Goal: Complete application form: Complete application form

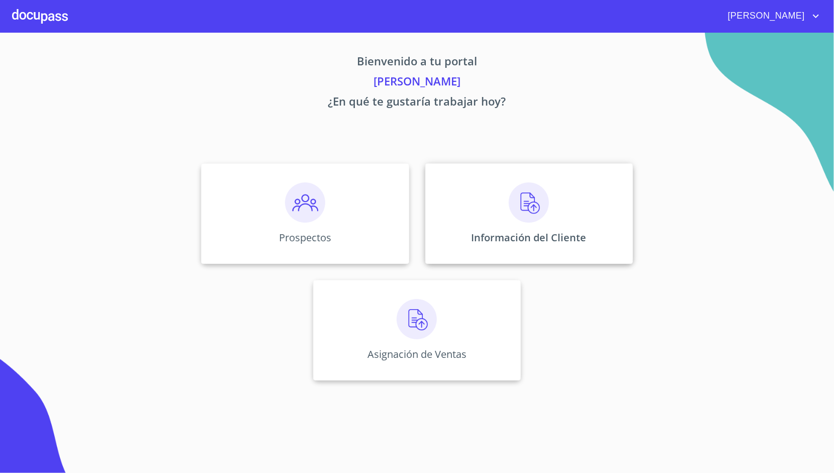
click at [533, 237] on p "Información del Cliente" at bounding box center [528, 238] width 115 height 14
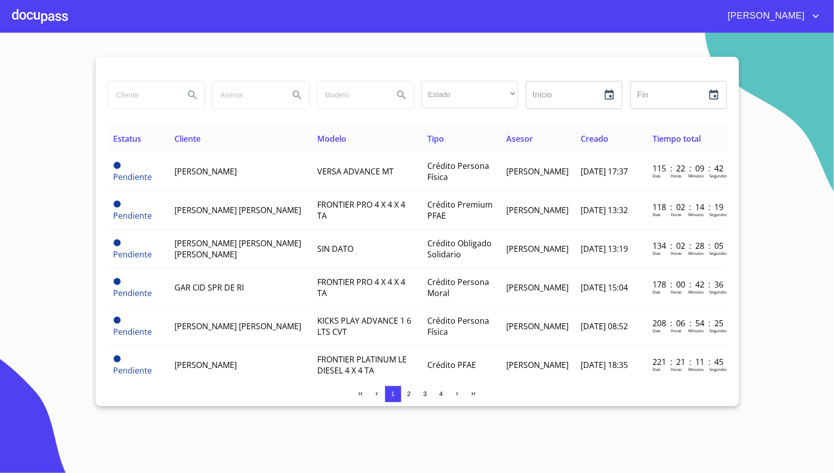
click at [585, 434] on section "Estado ​ ​ Inicio ​ Fin ​ Estatus Cliente Modelo Tipo Asesor Creado Tiempo tota…" at bounding box center [417, 253] width 834 height 440
click at [66, 10] on div at bounding box center [40, 16] width 56 height 32
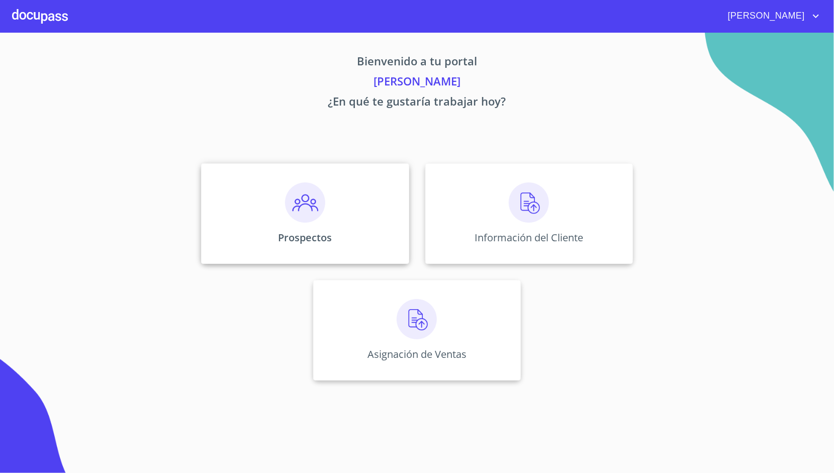
click at [289, 200] on img at bounding box center [305, 202] width 40 height 40
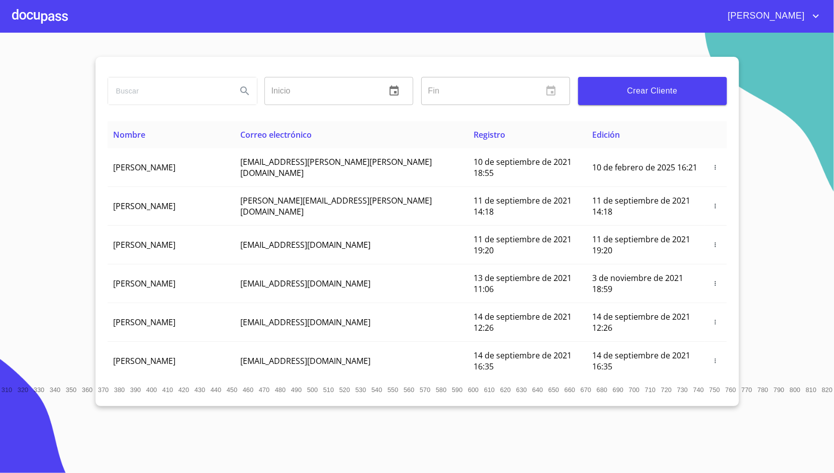
click at [207, 94] on input "search" at bounding box center [168, 90] width 121 height 27
type input "YENIER [PERSON_NAME]"
click at [236, 88] on button "Search" at bounding box center [245, 91] width 24 height 24
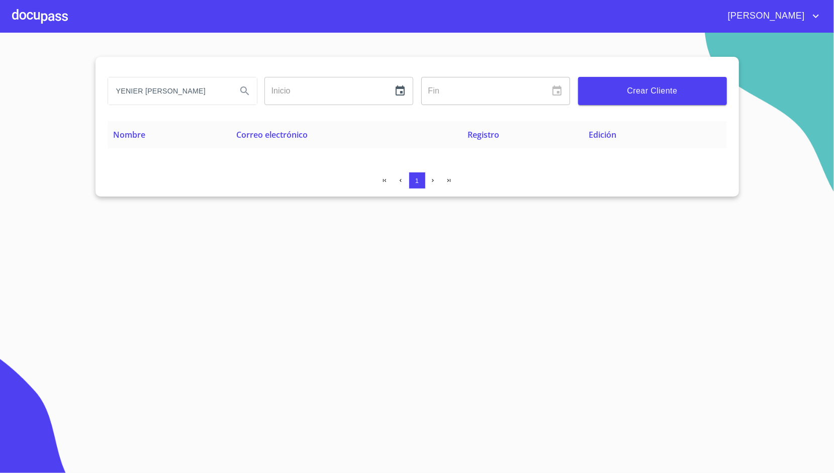
type button "YENIER [PERSON_NAME]"
click at [626, 107] on div "Crear Cliente" at bounding box center [652, 91] width 157 height 36
click at [637, 86] on span "Crear Cliente" at bounding box center [652, 91] width 133 height 14
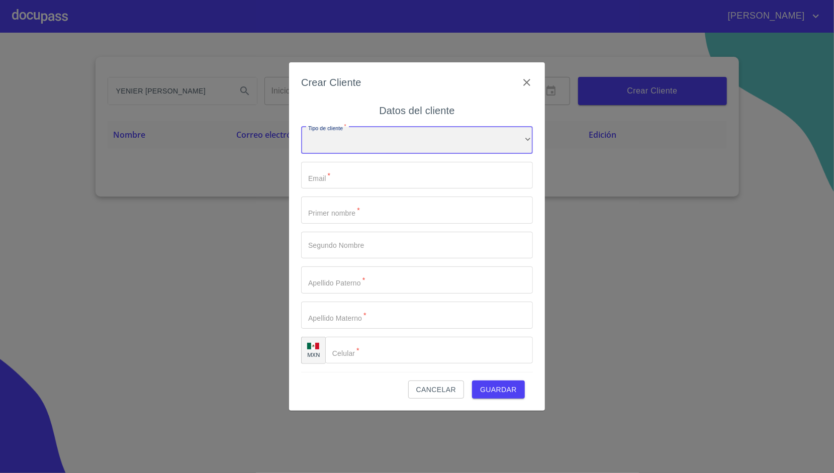
click at [379, 142] on div "​" at bounding box center [417, 140] width 232 height 27
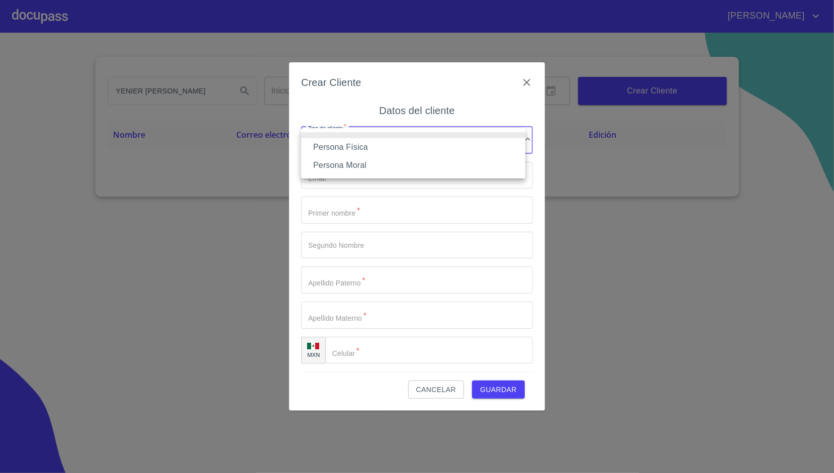
click at [357, 149] on li "Persona Física" at bounding box center [413, 147] width 224 height 18
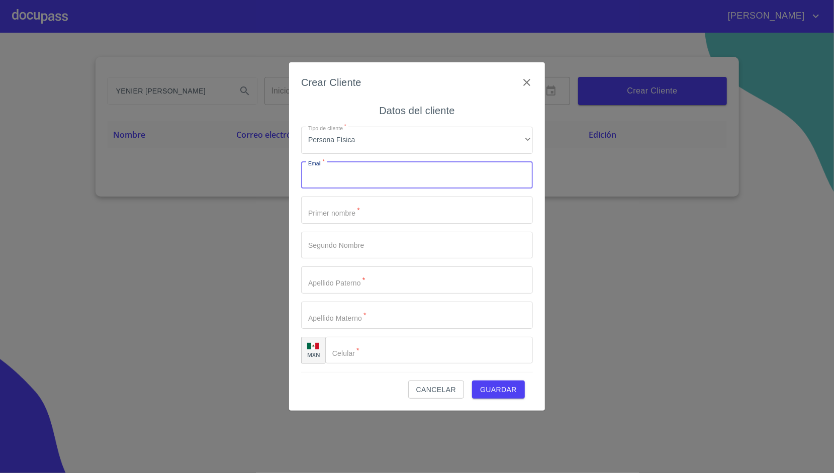
click at [358, 186] on input "Tipo de cliente   *" at bounding box center [417, 175] width 232 height 27
paste input "[EMAIL_ADDRESS][DOMAIN_NAME]"
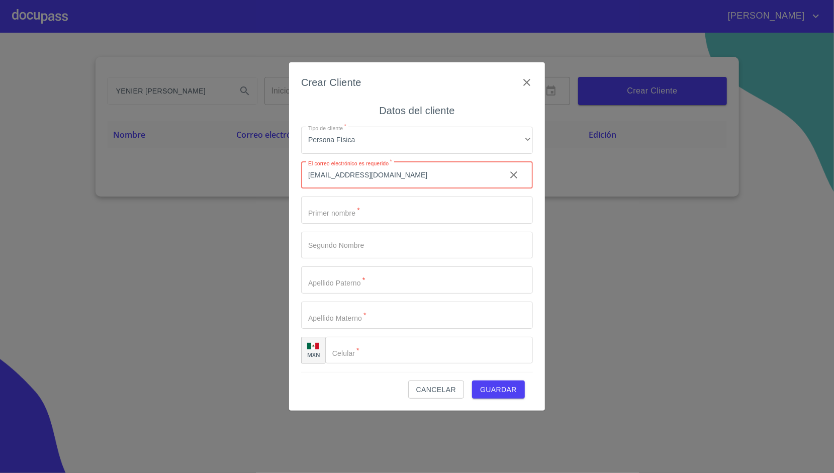
type input "[EMAIL_ADDRESS][DOMAIN_NAME]"
click at [292, 195] on div "Crear Cliente Datos del cliente Tipo de cliente   * Persona Física ​ Email   * …" at bounding box center [417, 236] width 256 height 348
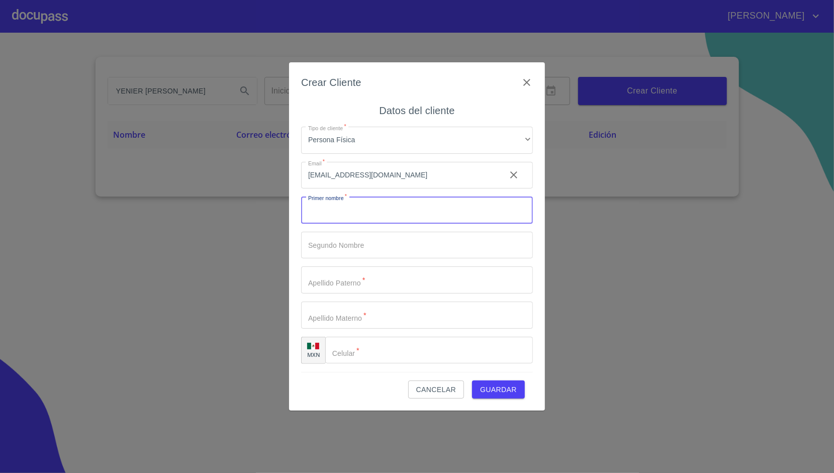
click at [320, 209] on input "Tipo de cliente   *" at bounding box center [417, 209] width 232 height 27
type input "yenier"
type input "YENIER"
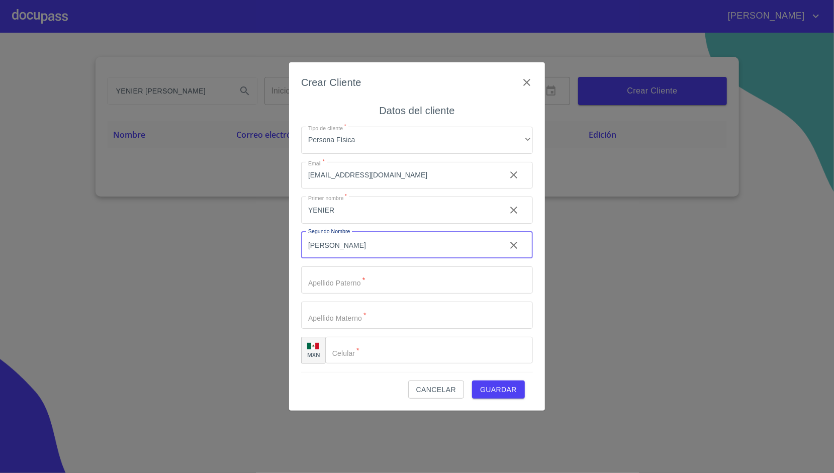
type input "[PERSON_NAME]"
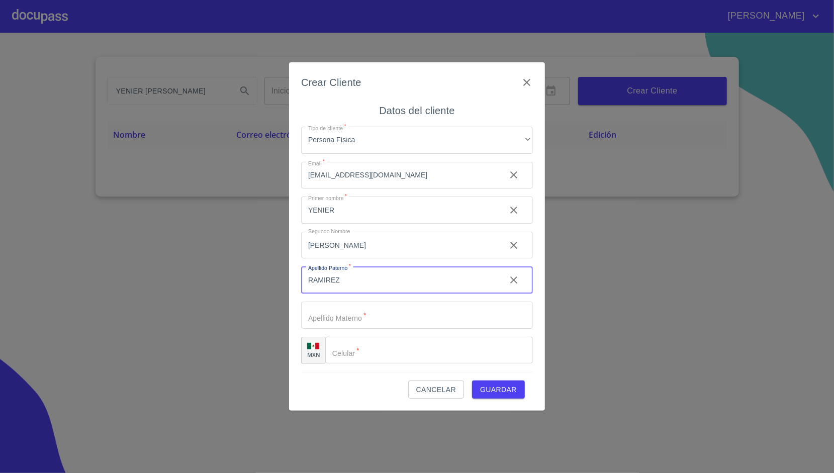
type input "RAMIREZ"
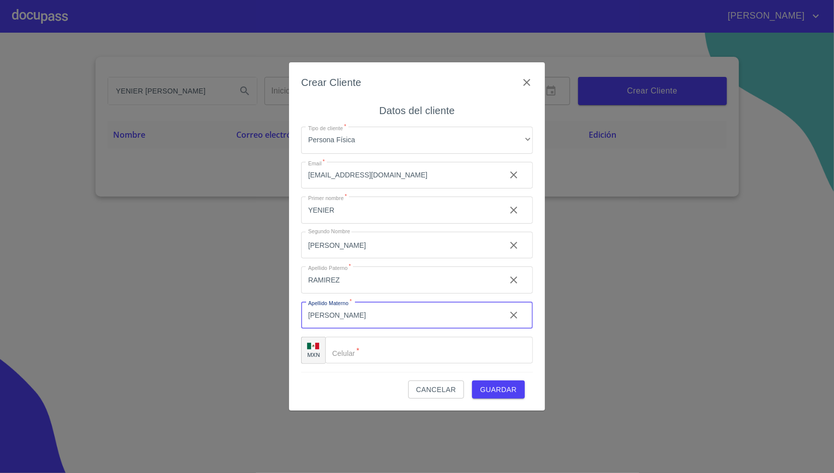
type input "[PERSON_NAME]"
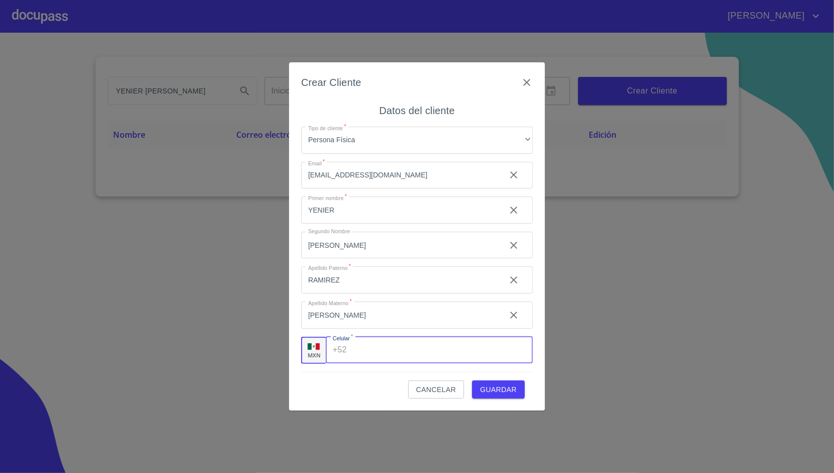
click at [351, 339] on input "Tipo de cliente   *" at bounding box center [442, 350] width 182 height 27
paste input "[PHONE_NUMBER]"
type input "[PHONE_NUMBER]"
click at [368, 387] on div "Cancelar Guardar" at bounding box center [417, 385] width 232 height 27
click at [506, 387] on span "Guardar" at bounding box center [498, 389] width 37 height 13
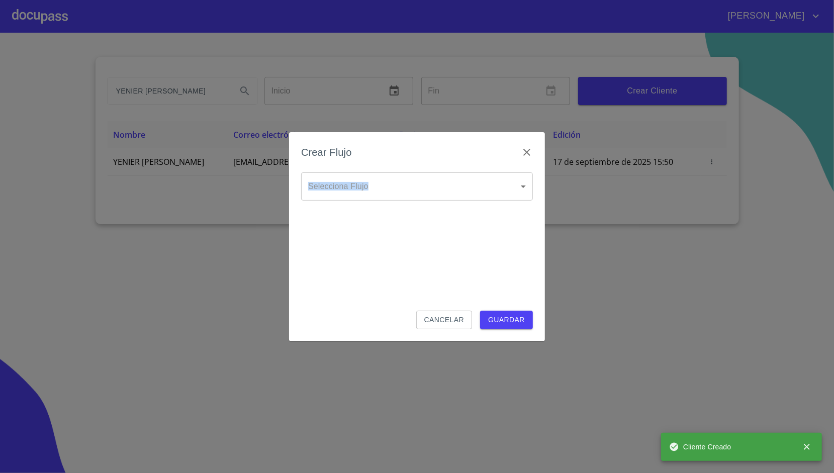
drag, startPoint x: 436, startPoint y: 169, endPoint x: 427, endPoint y: 180, distance: 14.3
click at [427, 180] on div "Crear Flujo Selecciona Flujo ​ Selecciona Flujo Cancelar Guardar" at bounding box center [417, 236] width 256 height 209
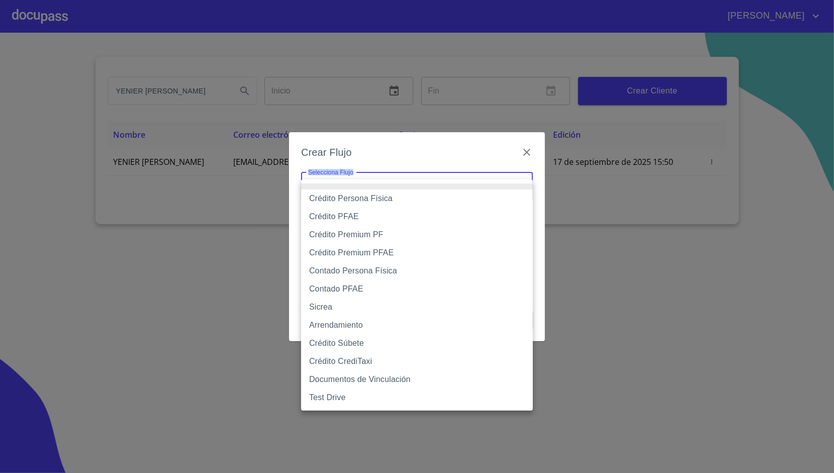
click at [427, 180] on body "[PERSON_NAME] [PERSON_NAME] Inicio ​ Fin ​ Crear Cliente Nombre Correo electrón…" at bounding box center [417, 236] width 834 height 473
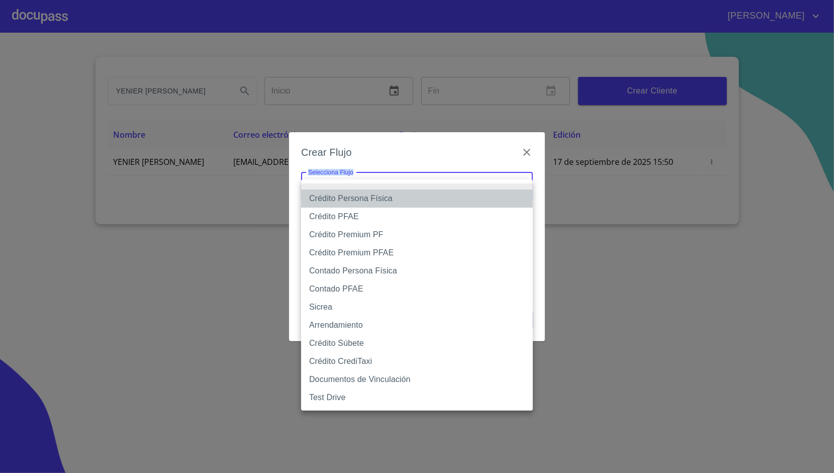
click at [381, 203] on li "Crédito Persona Física" at bounding box center [417, 198] width 232 height 18
type input "6009fb3c7d1714eb8809aa97"
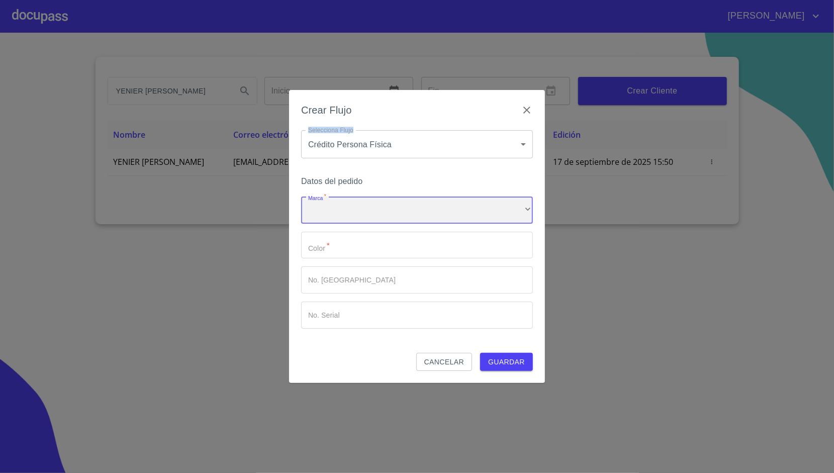
click at [371, 203] on div "​" at bounding box center [417, 209] width 232 height 27
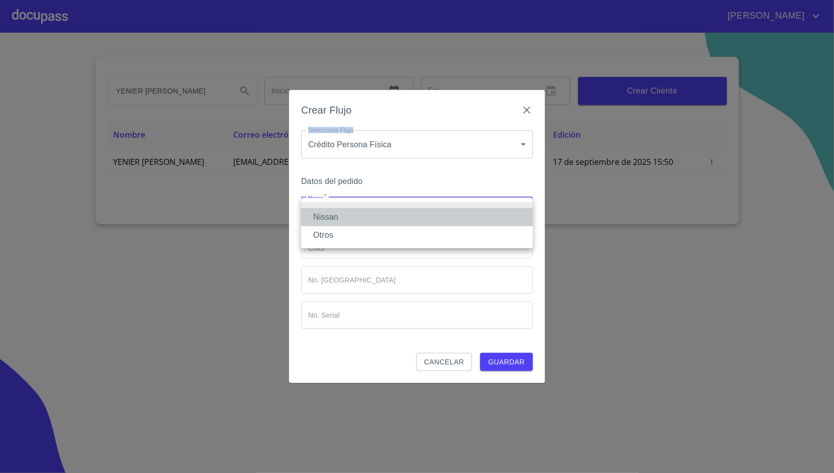
click at [357, 223] on li "Nissan" at bounding box center [417, 217] width 232 height 18
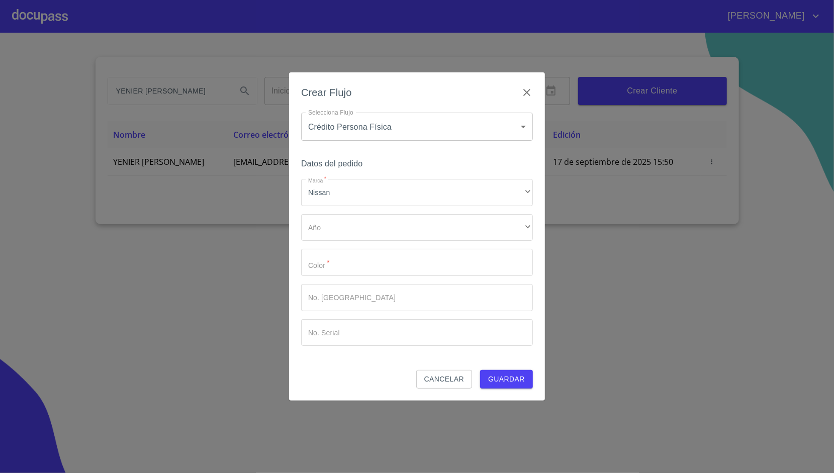
click at [346, 242] on div "Marca   * Nissan ​ Año ​ ​ Color   * ​ No. Pedido ​ No. Serial ​" at bounding box center [417, 262] width 232 height 167
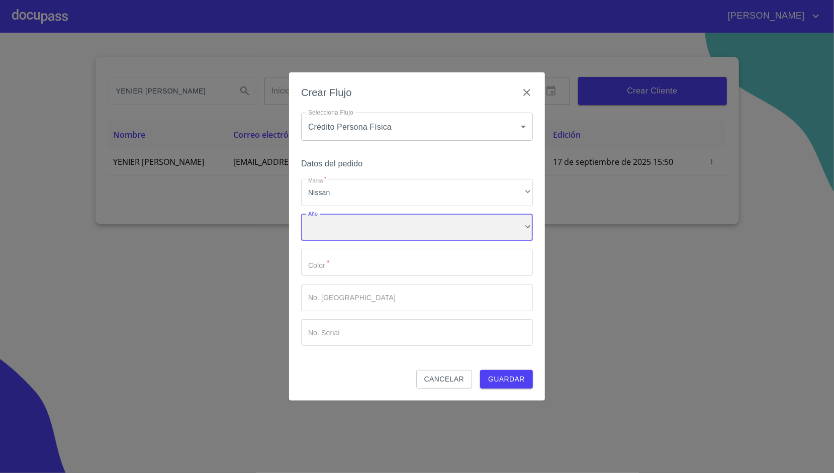
drag, startPoint x: 346, startPoint y: 234, endPoint x: 327, endPoint y: 227, distance: 19.9
click at [327, 227] on div "​" at bounding box center [417, 227] width 232 height 27
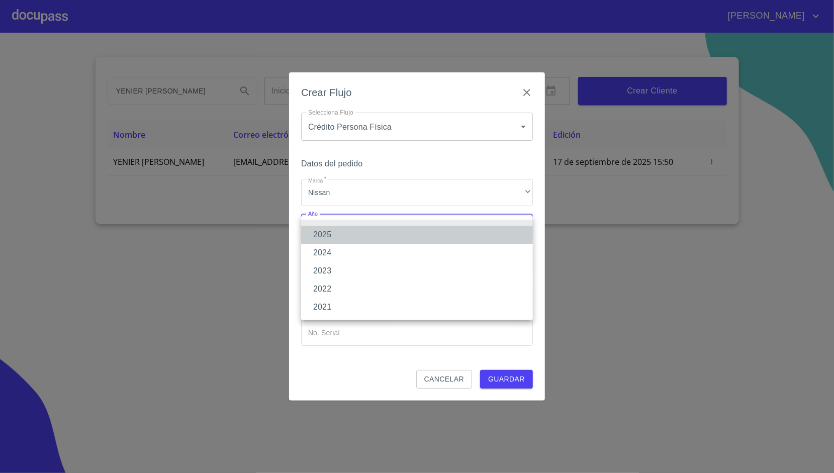
click at [327, 227] on li "2025" at bounding box center [417, 235] width 232 height 18
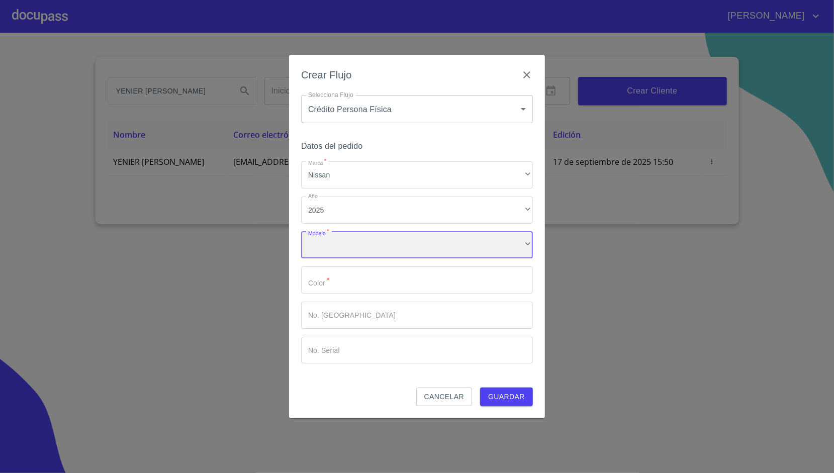
click at [357, 244] on div "​" at bounding box center [417, 245] width 232 height 27
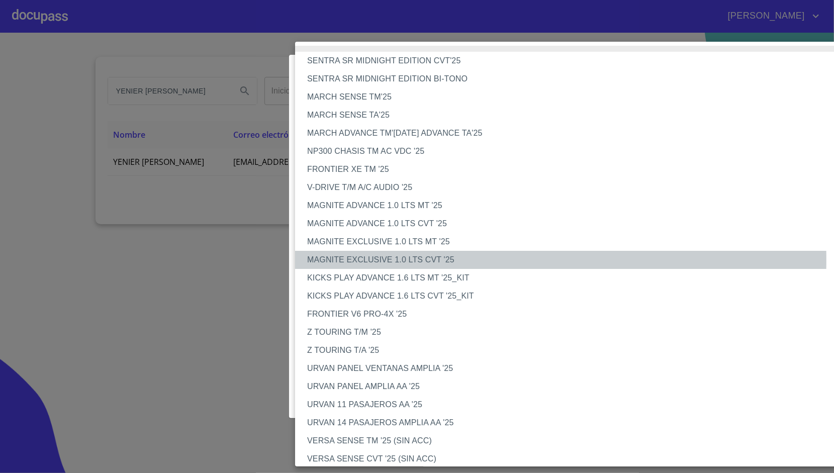
click at [371, 260] on li "MAGNITE EXCLUSIVE 1.0 LTS CVT '25" at bounding box center [575, 260] width 561 height 18
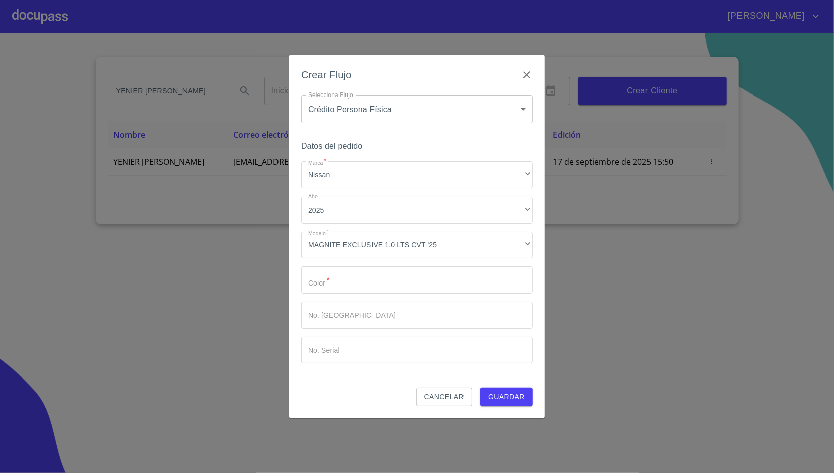
click at [363, 265] on div "Marca   * Nissan ​ Año 2025 ​ Modelo   * MAGNITE EXCLUSIVE 1.0 LTS CVT '25 ​ Co…" at bounding box center [417, 262] width 232 height 202
click at [361, 276] on input "Marca   *" at bounding box center [417, 279] width 232 height 27
type input "BLANCO"
click at [508, 398] on span "Guardar" at bounding box center [506, 396] width 37 height 13
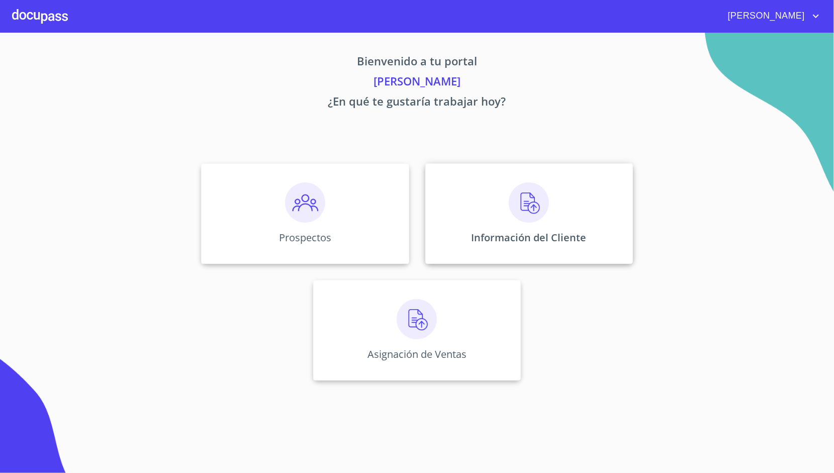
click at [459, 222] on div "Información del Cliente" at bounding box center [529, 213] width 208 height 101
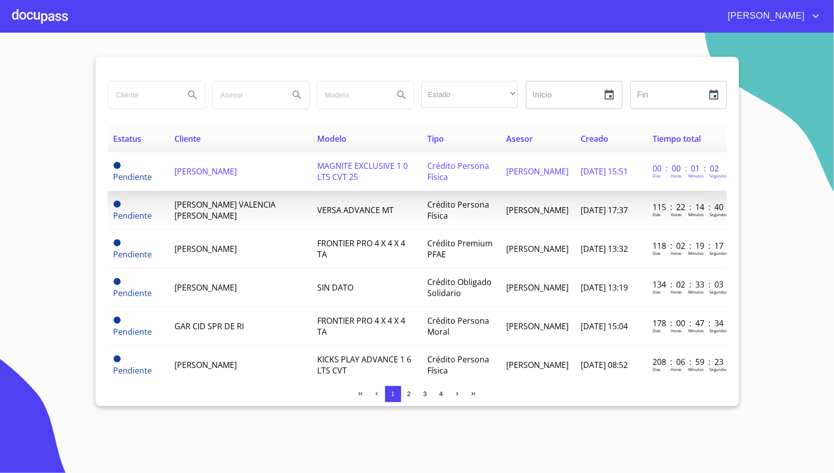
click at [376, 175] on td "MAGNITE EXCLUSIVE 1 0 LTS CVT 25" at bounding box center [367, 171] width 110 height 39
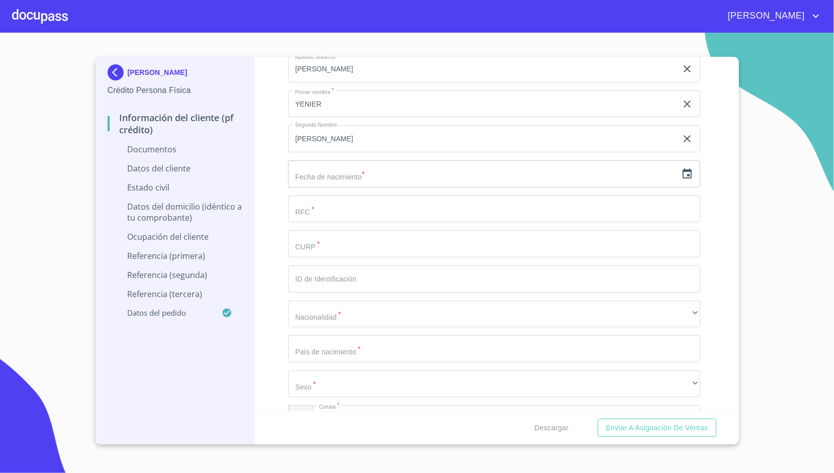
scroll to position [1295, 0]
click at [672, 164] on div "​" at bounding box center [494, 173] width 412 height 27
click at [677, 164] on div "​" at bounding box center [494, 173] width 412 height 27
click at [682, 168] on icon "button" at bounding box center [686, 173] width 9 height 10
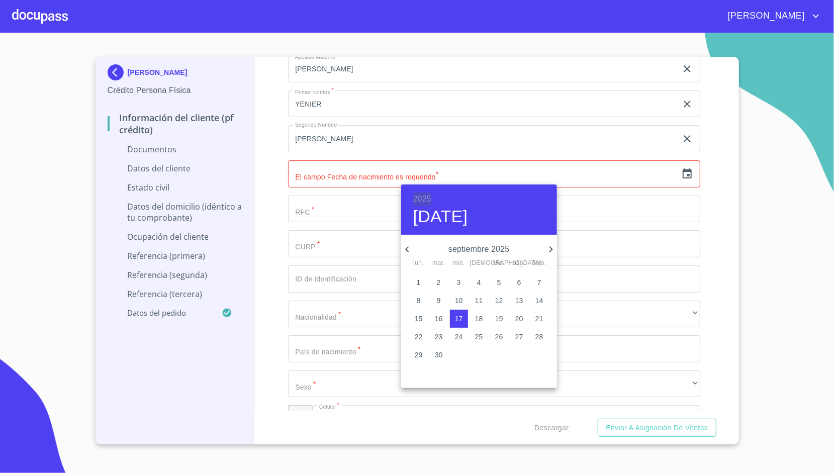
click at [429, 200] on h6 "2025" at bounding box center [422, 199] width 18 height 14
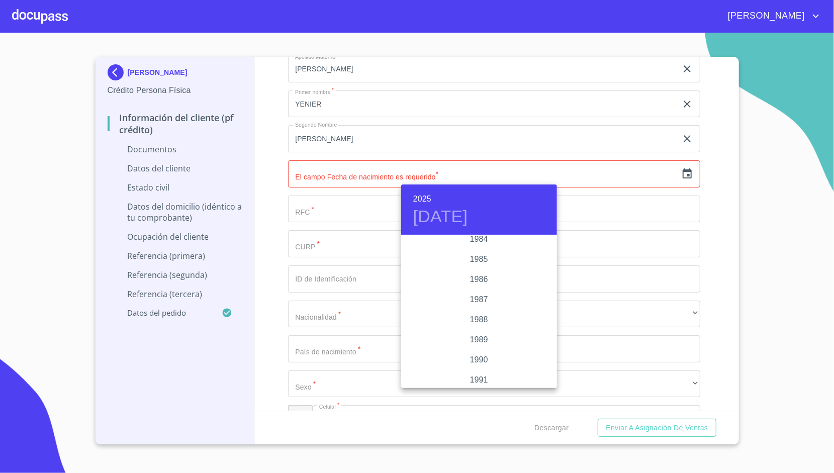
scroll to position [1194, 0]
click at [479, 334] on div "1989" at bounding box center [479, 339] width 156 height 20
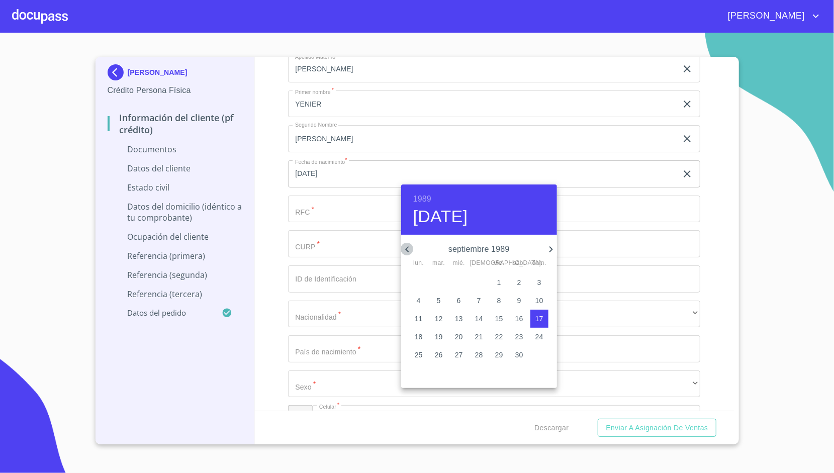
click at [407, 245] on icon "button" at bounding box center [407, 249] width 12 height 12
click at [531, 302] on span "14" at bounding box center [539, 300] width 18 height 10
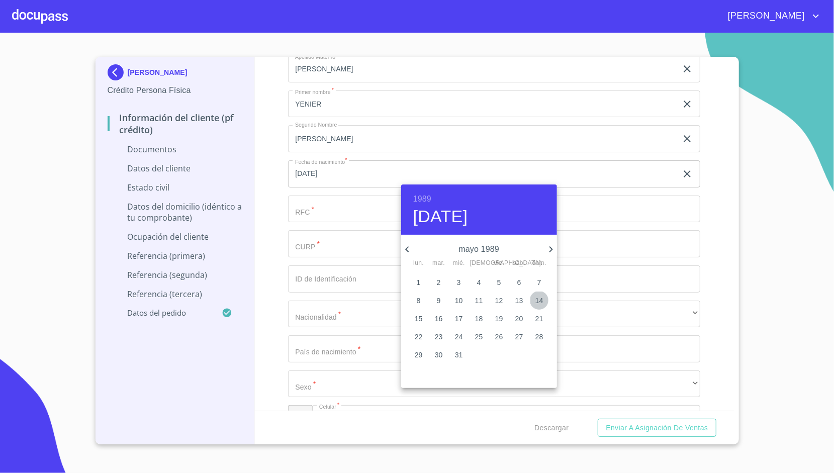
type input "14 de may. de 1989"
click at [278, 207] on div at bounding box center [417, 236] width 834 height 473
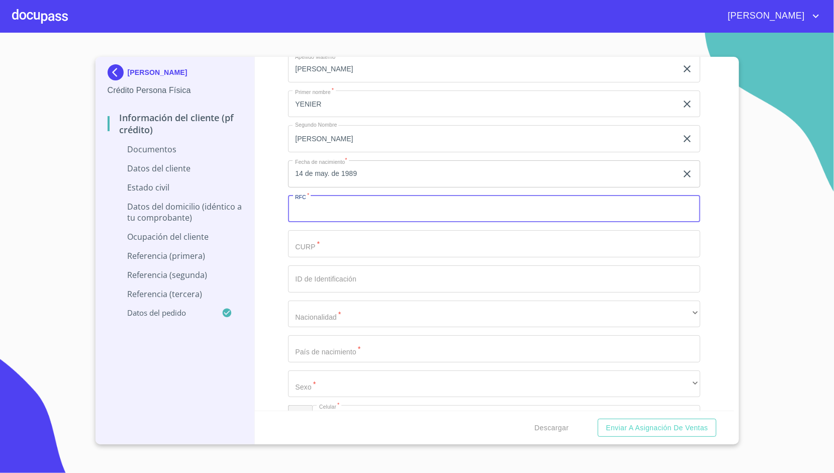
click at [382, 211] on input "Documento de identificación.   *" at bounding box center [494, 208] width 412 height 27
paste input "RABY890514"
type input "RABY890514PR3"
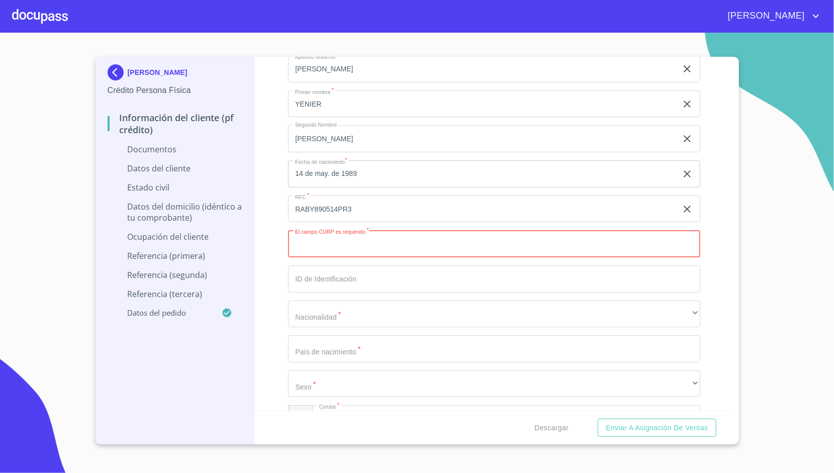
click at [373, 252] on input "Documento de identificación.   *" at bounding box center [494, 243] width 412 height 27
paste input "RAPY890514HNEMLN01"
type input "RAPY890514HNEMLN01"
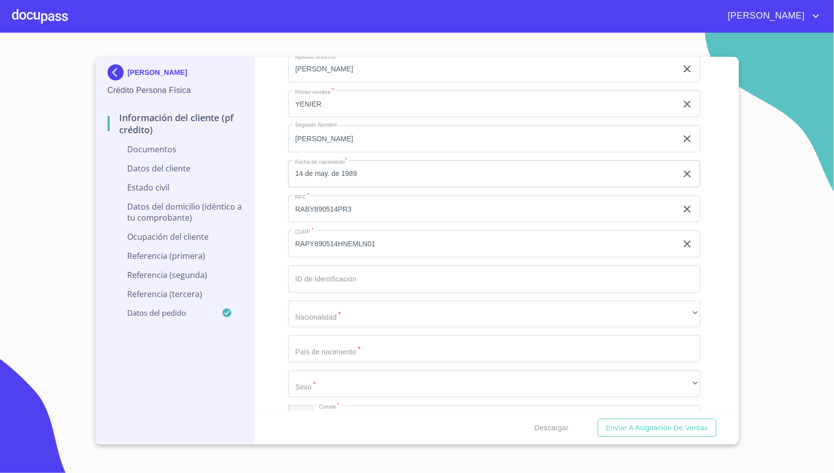
click at [259, 218] on div "Información del cliente (PF crédito) Documentos Documento de identificación.   …" at bounding box center [494, 234] width 479 height 354
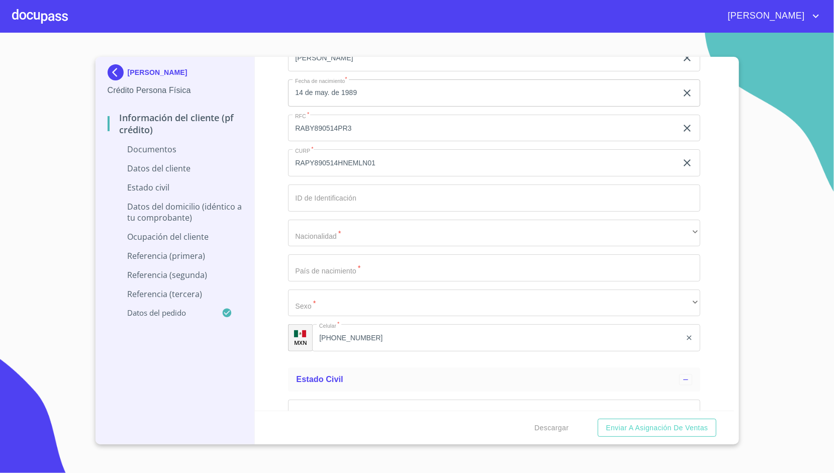
scroll to position [1376, 0]
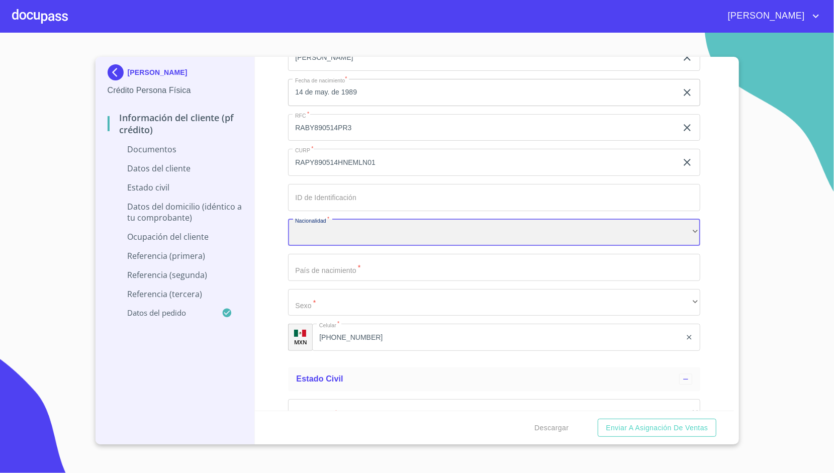
click at [314, 230] on div "​" at bounding box center [494, 232] width 412 height 27
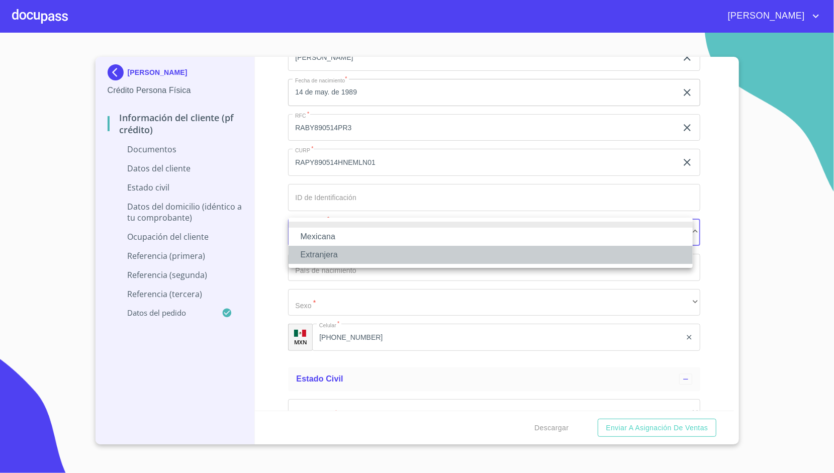
click at [317, 254] on li "Extranjera" at bounding box center [490, 255] width 404 height 18
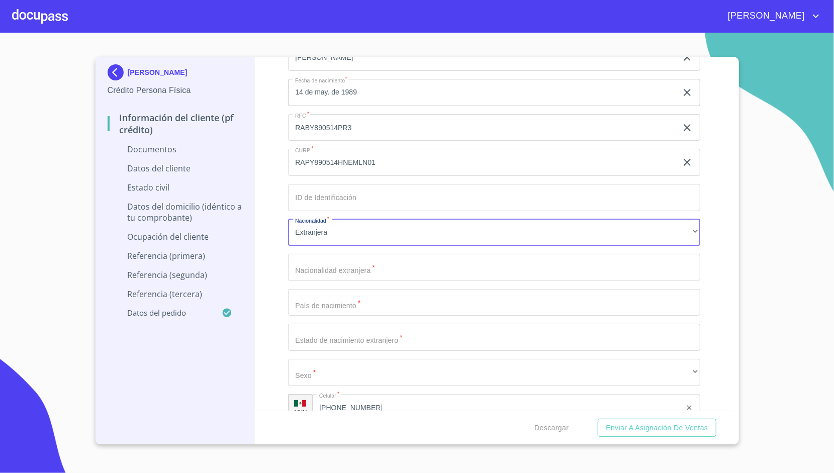
click at [299, 261] on input "Documento de identificación.   *" at bounding box center [494, 267] width 412 height 27
type input "c"
type input "CUBANO"
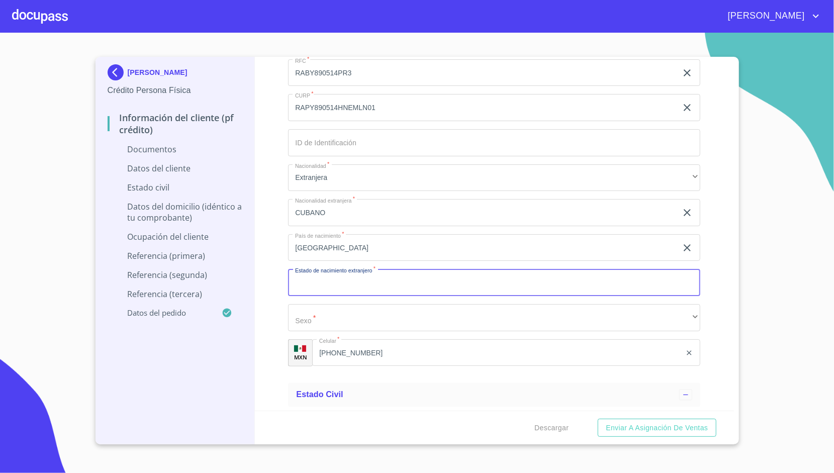
scroll to position [1432, 0]
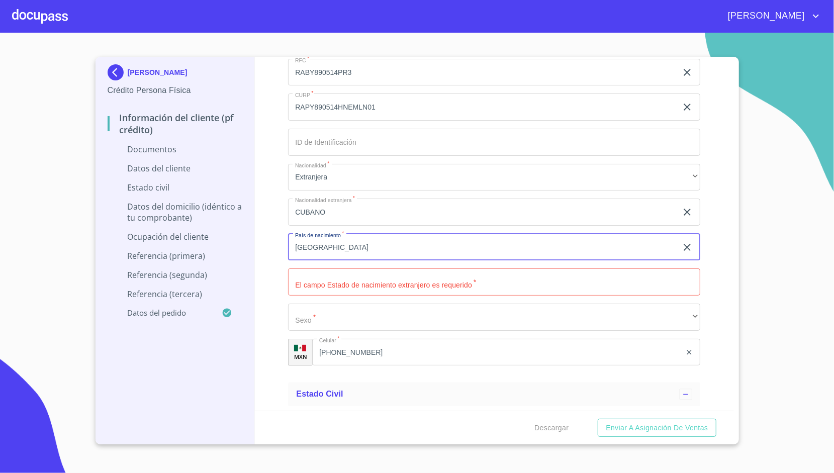
type input "CUBA"
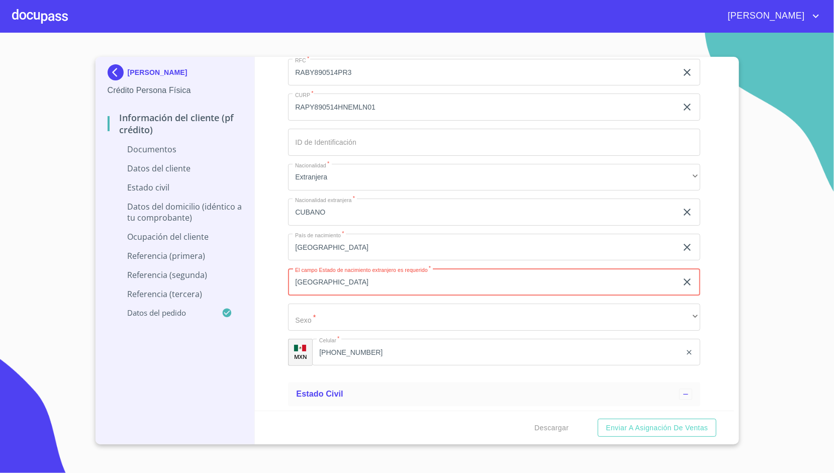
type input "JALISCO"
click at [241, 252] on p "Referencia (primera)" at bounding box center [175, 255] width 135 height 11
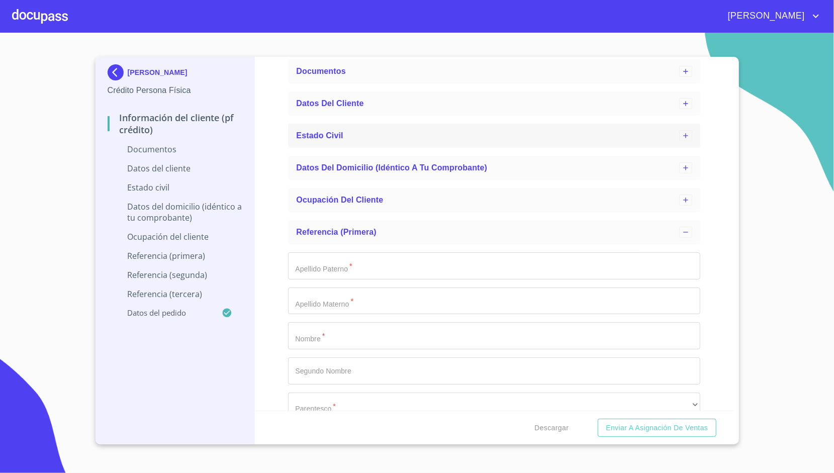
scroll to position [0, 0]
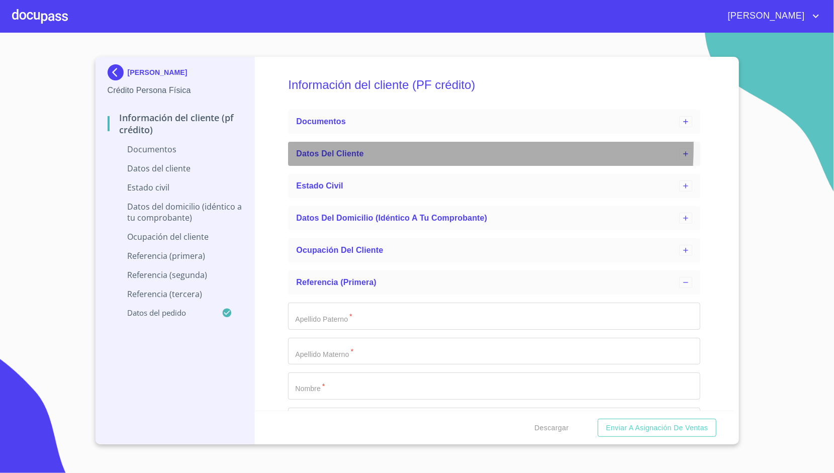
click at [332, 145] on div "Datos del cliente" at bounding box center [494, 154] width 412 height 24
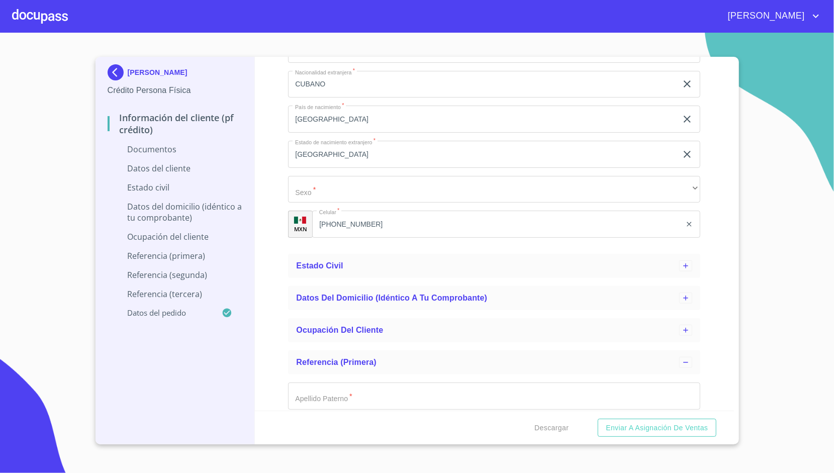
scroll to position [427, 0]
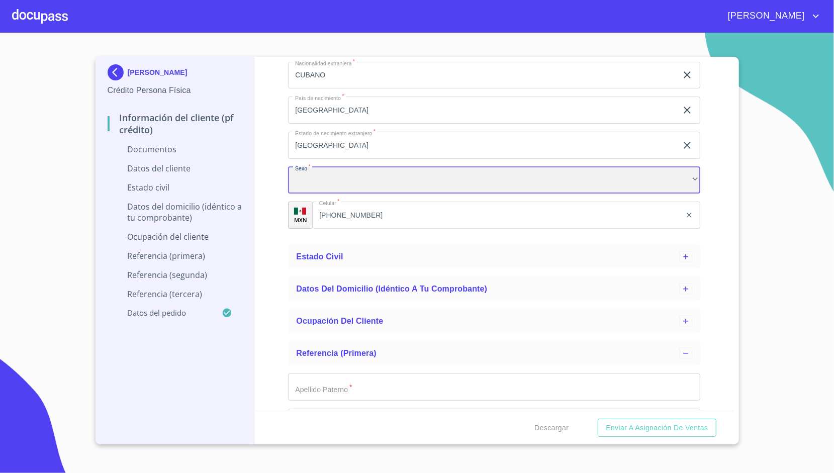
click at [327, 176] on div "​" at bounding box center [494, 180] width 412 height 27
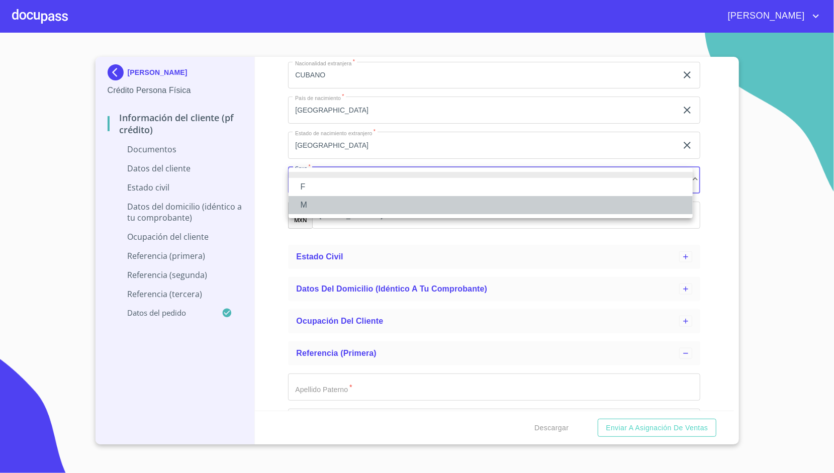
click at [318, 201] on li "M" at bounding box center [490, 205] width 404 height 18
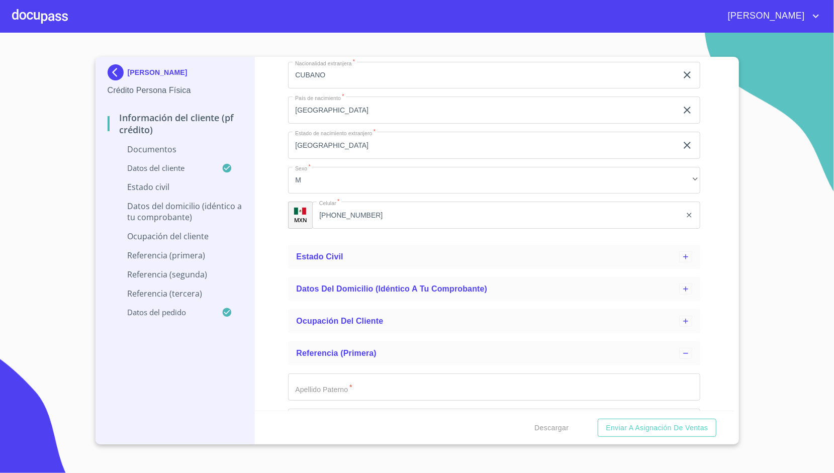
click at [279, 174] on div "Información del cliente (PF crédito) Documentos Datos del cliente Apellido Pate…" at bounding box center [494, 234] width 479 height 354
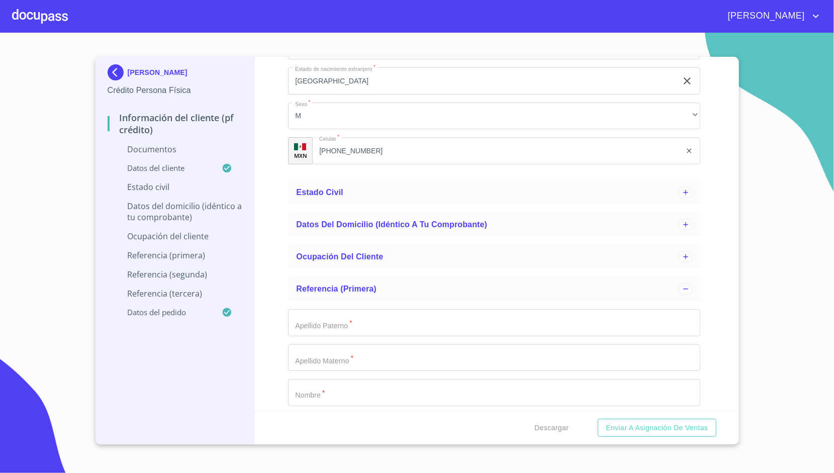
scroll to position [492, 0]
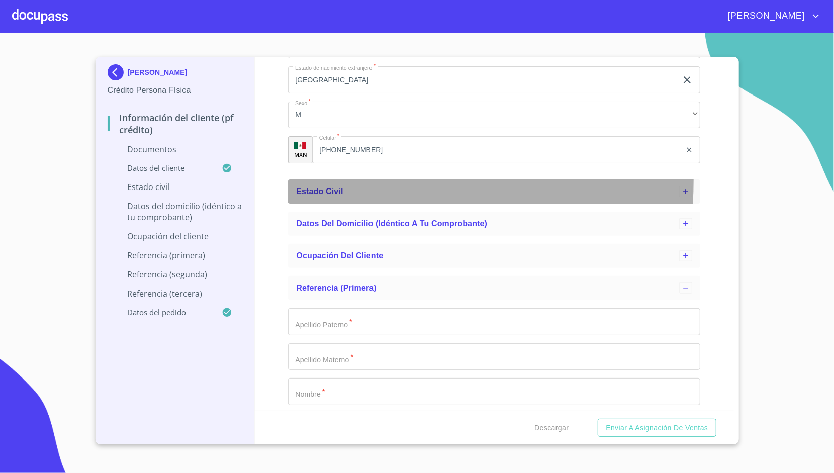
click at [302, 179] on div "Estado Civil" at bounding box center [494, 191] width 412 height 24
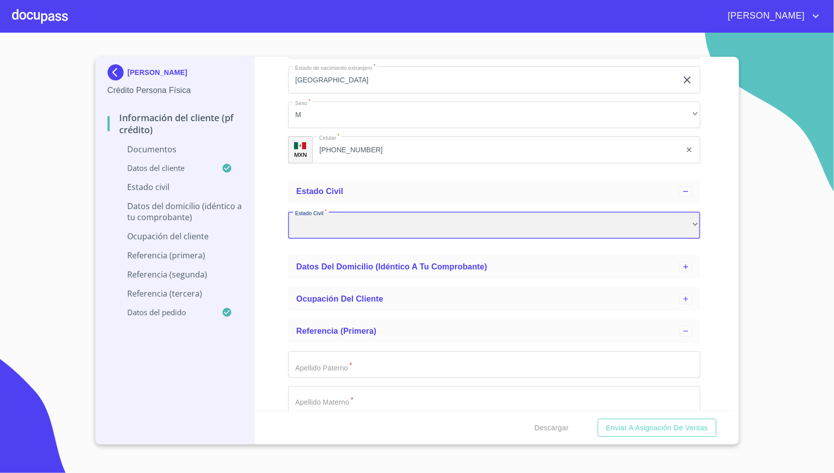
click at [316, 226] on div "​" at bounding box center [494, 225] width 412 height 27
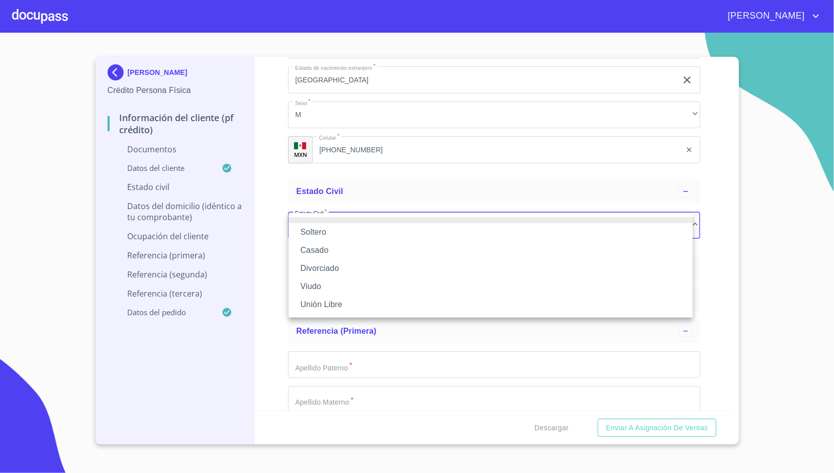
click at [328, 244] on li "Casado" at bounding box center [490, 250] width 404 height 18
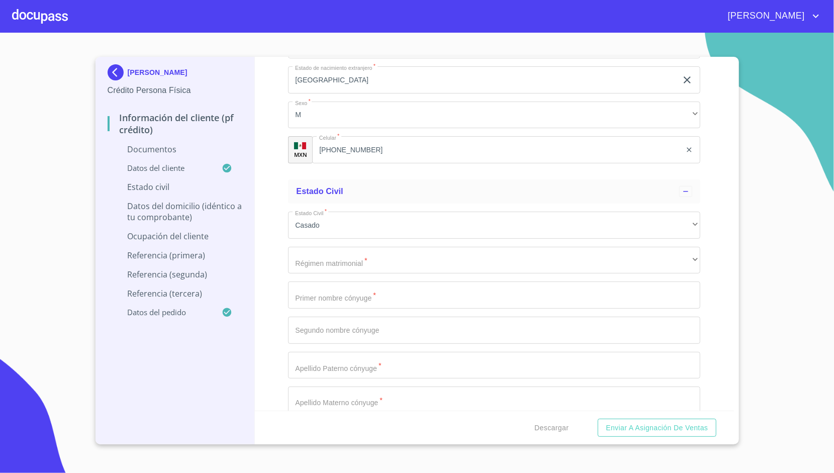
click at [270, 197] on div "Información del cliente (PF crédito) Documentos Datos del cliente Apellido Pate…" at bounding box center [494, 234] width 479 height 354
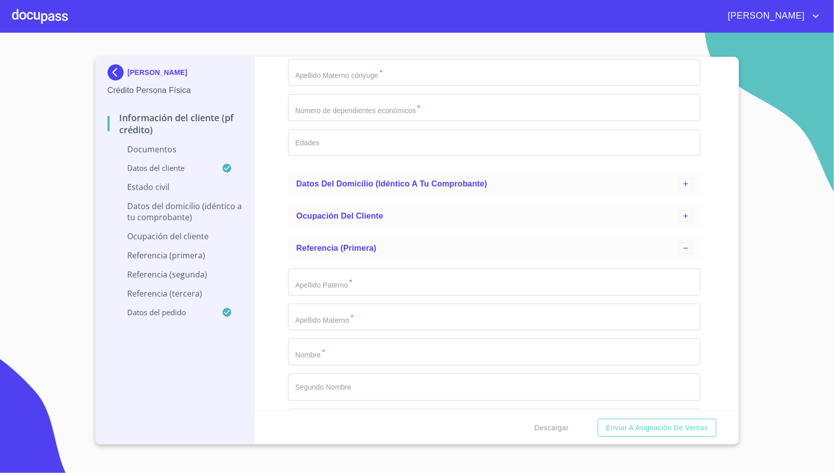
scroll to position [825, 0]
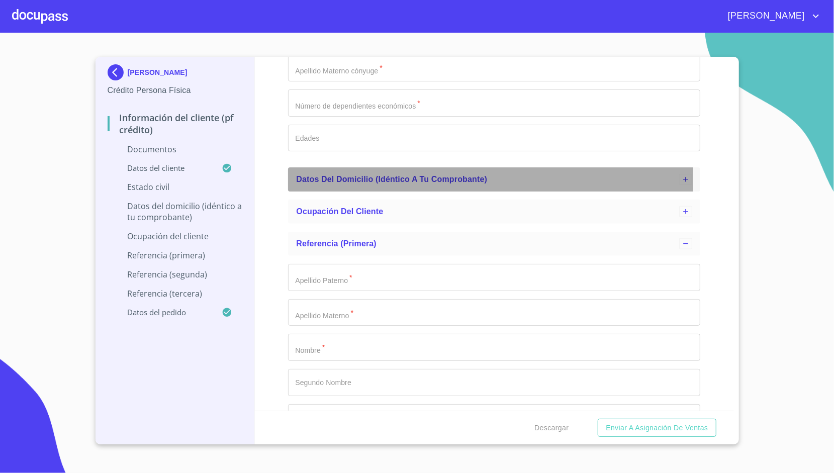
click at [306, 175] on span "Datos del domicilio (idéntico a tu comprobante)" at bounding box center [391, 179] width 191 height 9
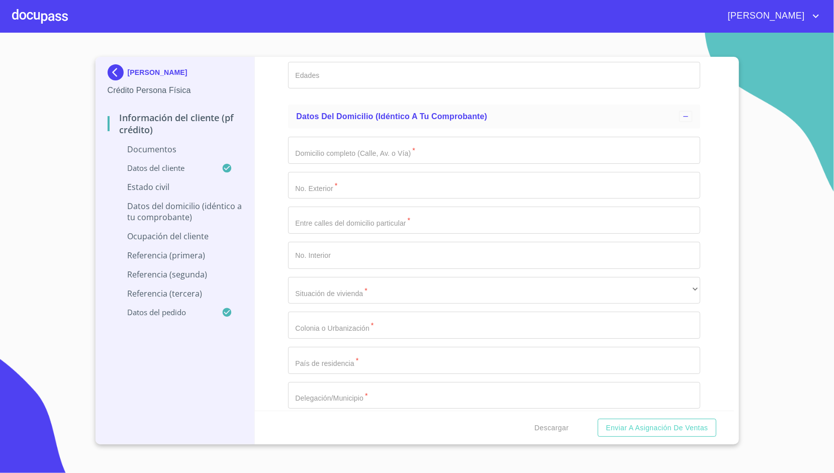
scroll to position [888, 0]
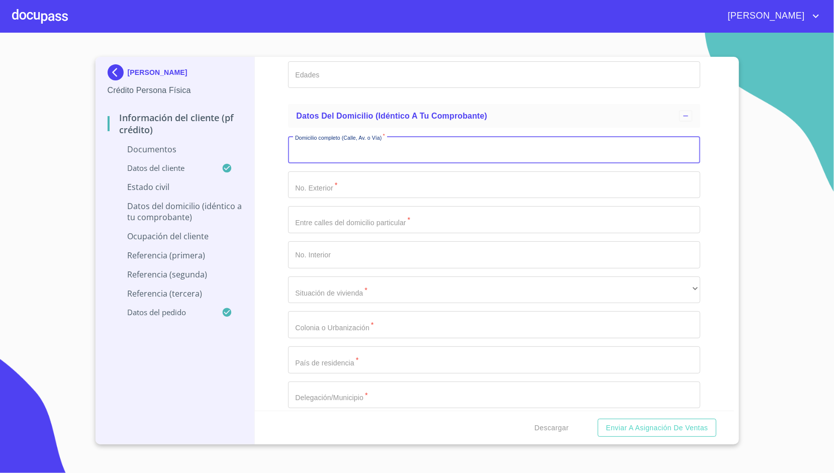
click at [338, 146] on input "Apellido Paterno   *" at bounding box center [494, 149] width 412 height 27
type input "RINCONADA DE VIZEN"
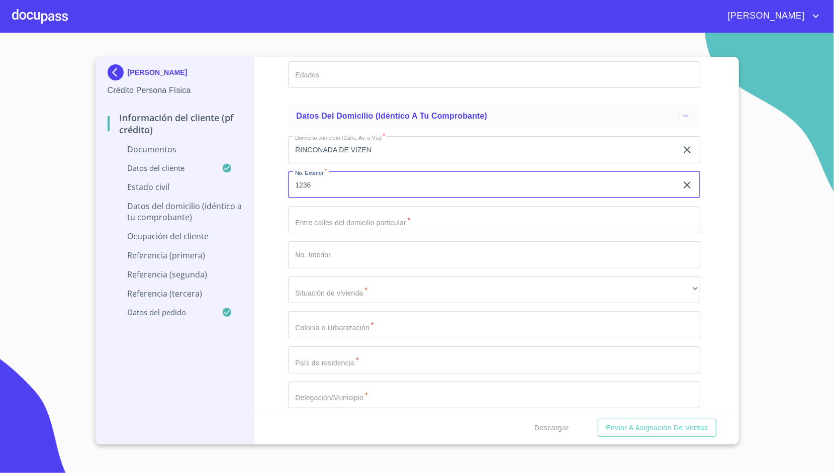
type input "1236"
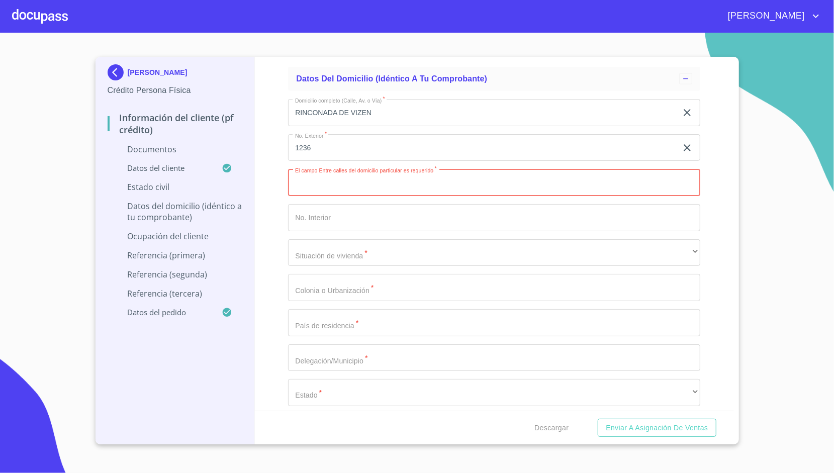
scroll to position [928, 0]
click at [377, 121] on input "RINCONADA DE VIZEN" at bounding box center [482, 109] width 389 height 27
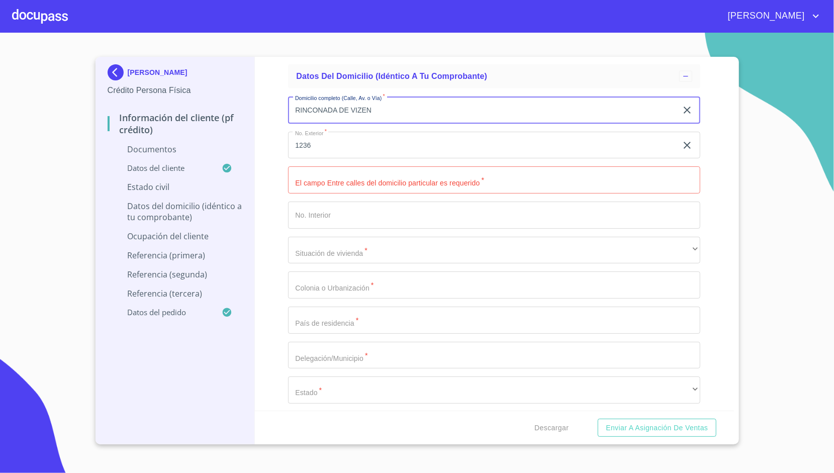
click at [377, 121] on input "RINCONADA DE VIZEN" at bounding box center [482, 109] width 389 height 27
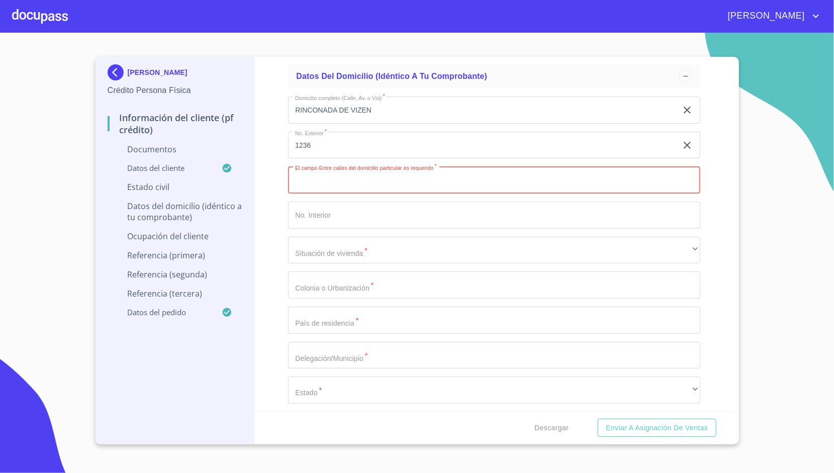
click at [441, 182] on input "Apellido Paterno   *" at bounding box center [494, 179] width 412 height 27
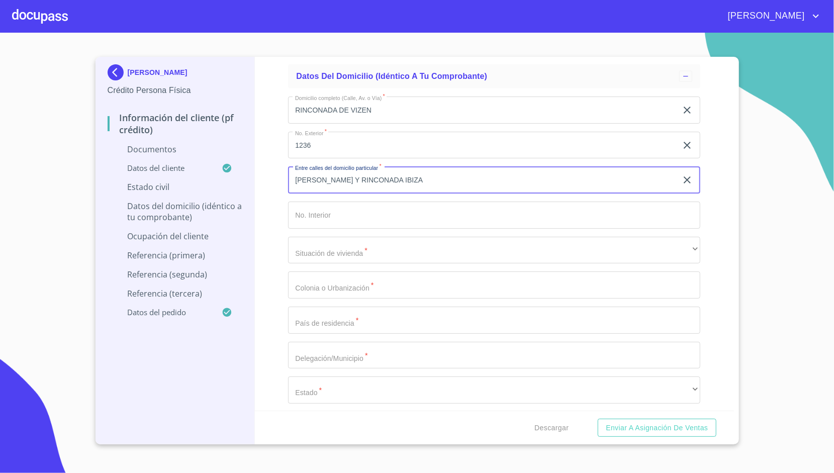
type input "JUAN DE DIOS DE LA TORRE Y RINCONADA IBIZA"
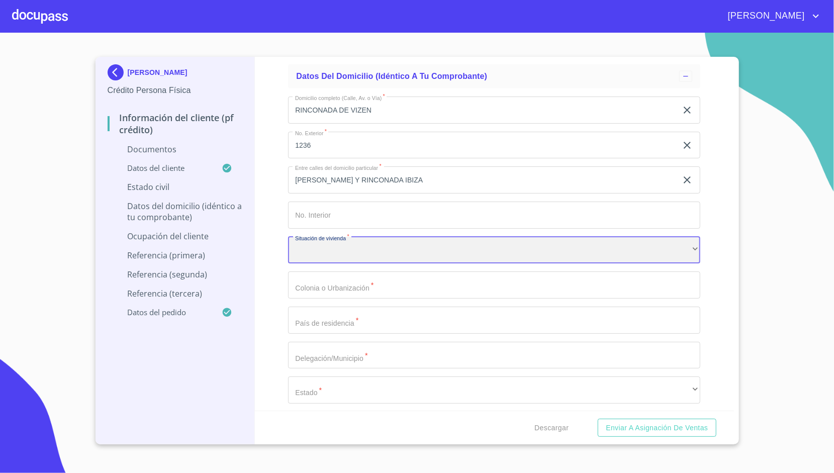
click at [490, 258] on div "​" at bounding box center [494, 250] width 412 height 27
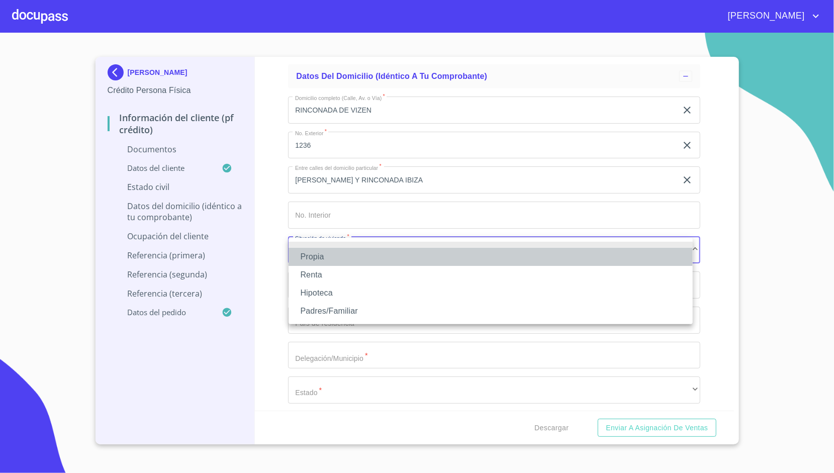
click at [382, 249] on li "Propia" at bounding box center [490, 257] width 404 height 18
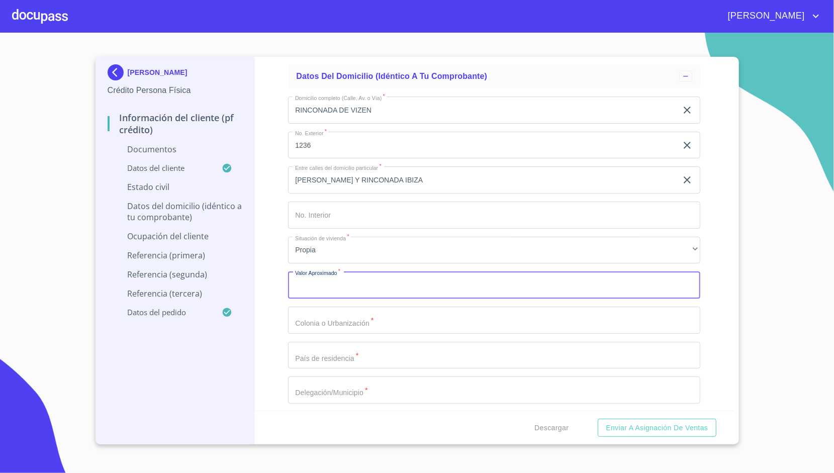
drag, startPoint x: 352, startPoint y: 262, endPoint x: 345, endPoint y: 280, distance: 19.6
click at [345, 280] on input "Apellido Paterno   *" at bounding box center [494, 284] width 412 height 27
type input "$2,500,000"
click at [279, 233] on div "Información del cliente (PF crédito) Documentos Datos del cliente Apellido Pate…" at bounding box center [494, 234] width 479 height 354
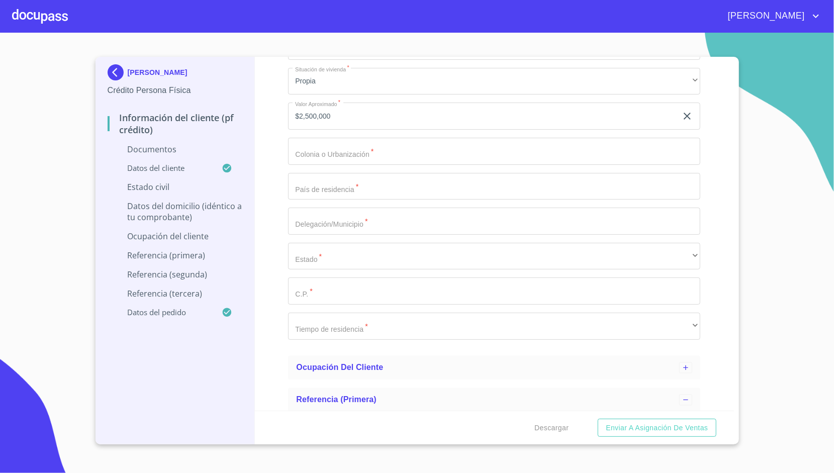
scroll to position [1097, 0]
click at [326, 165] on div "Domicilio completo (Calle, Av. o Vía)   * RINCONADA DE VIZEN ​ No. Exterior   …" at bounding box center [494, 133] width 412 height 428
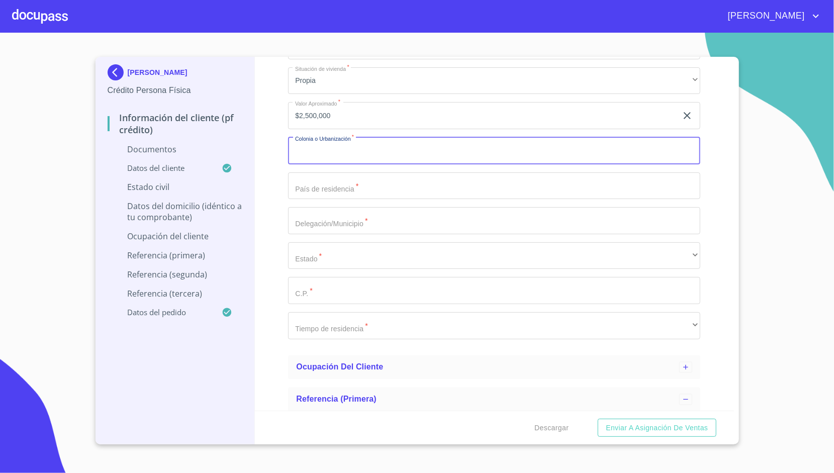
click at [338, 152] on input "Apellido Paterno   *" at bounding box center [494, 150] width 412 height 27
type input "LAS ALAMEDAS"
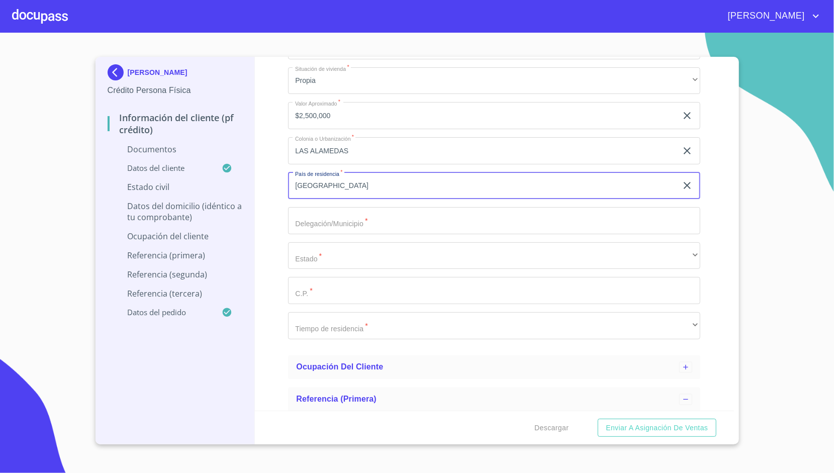
type input "MEXICO"
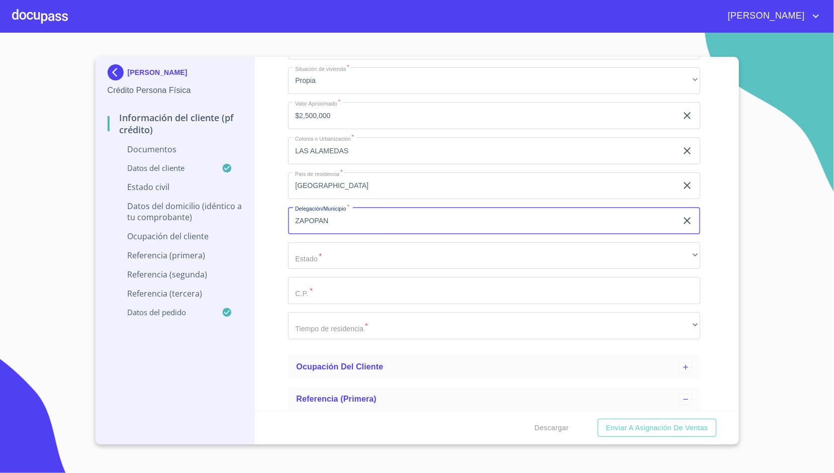
type input "ZAPOPAN"
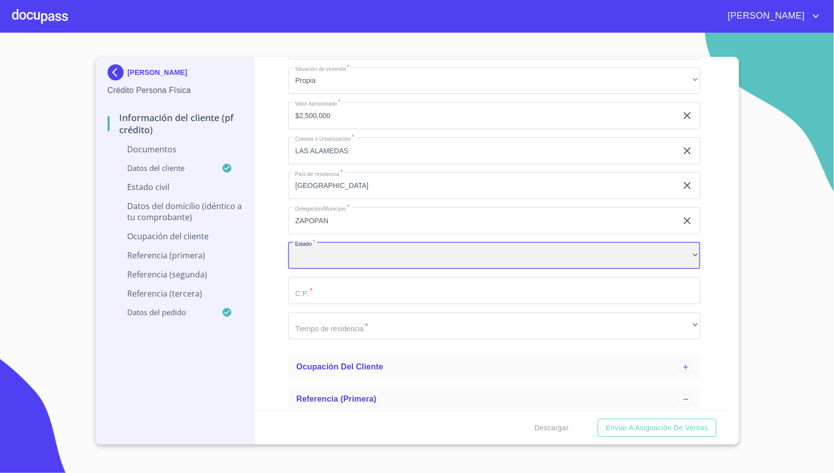
click at [339, 244] on div "​" at bounding box center [494, 255] width 412 height 27
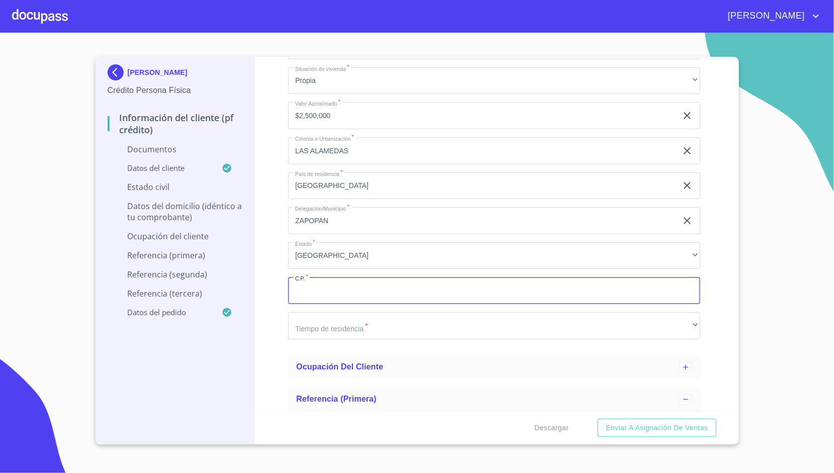
click at [351, 293] on input "Apellido Paterno   *" at bounding box center [494, 290] width 412 height 27
type input "45079"
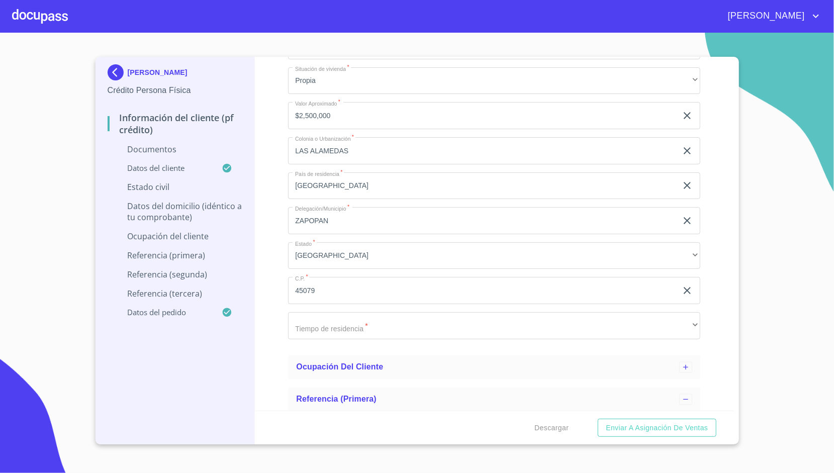
click at [266, 253] on div "Información del cliente (PF crédito) Documentos Datos del cliente Apellido Pate…" at bounding box center [494, 234] width 479 height 354
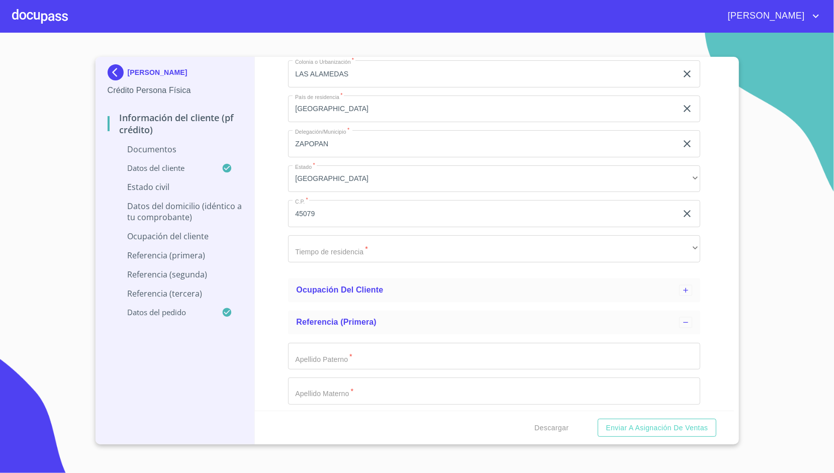
scroll to position [1174, 0]
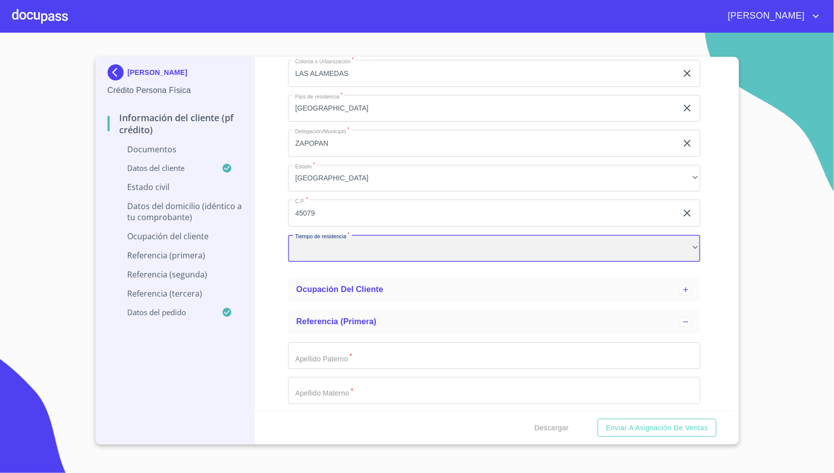
click at [318, 246] on div "​" at bounding box center [494, 248] width 412 height 27
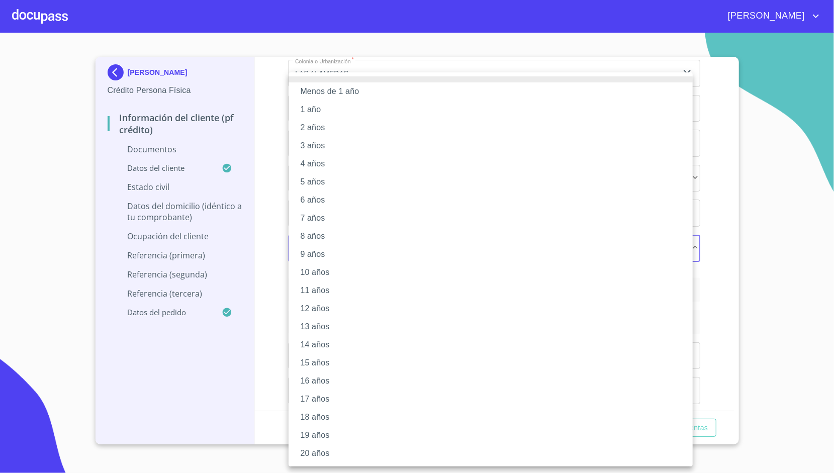
click at [323, 140] on li "3 años" at bounding box center [490, 146] width 404 height 18
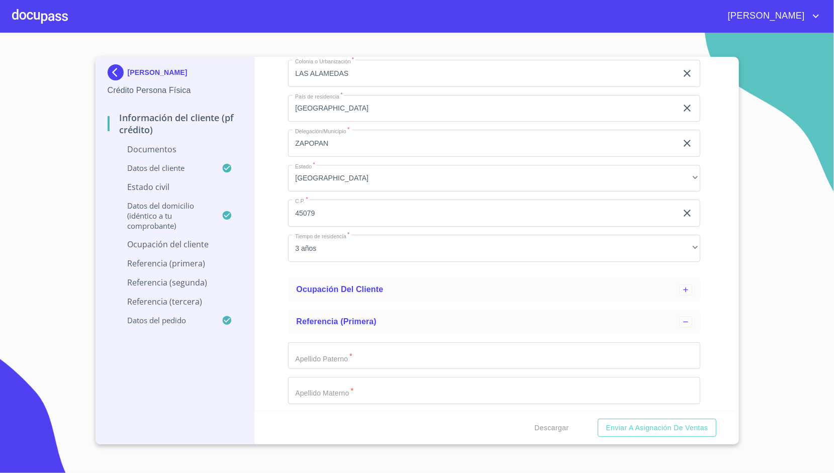
click at [280, 144] on div "Información del cliente (PF crédito) Documentos Datos del cliente Apellido Pate…" at bounding box center [494, 234] width 479 height 354
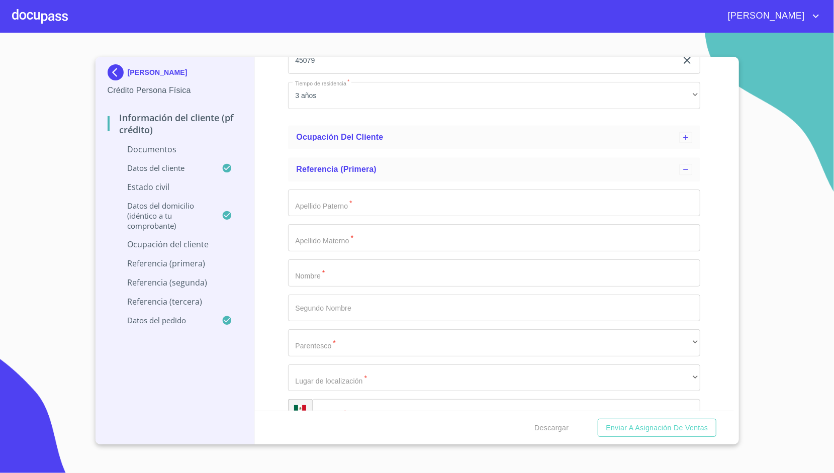
scroll to position [1352, 0]
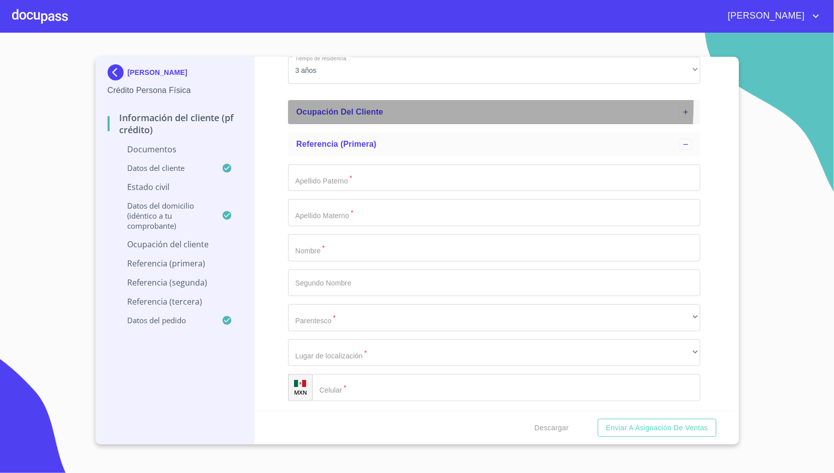
click at [338, 101] on div "Ocupación del Cliente" at bounding box center [494, 112] width 412 height 24
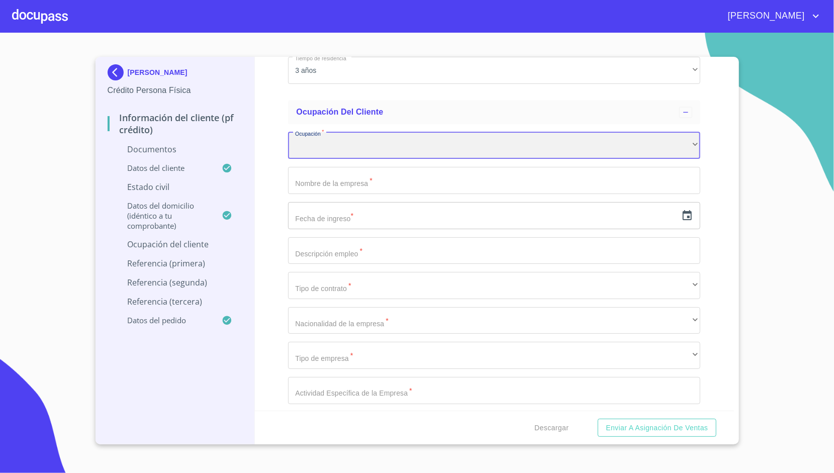
click at [300, 143] on div "​" at bounding box center [494, 145] width 412 height 27
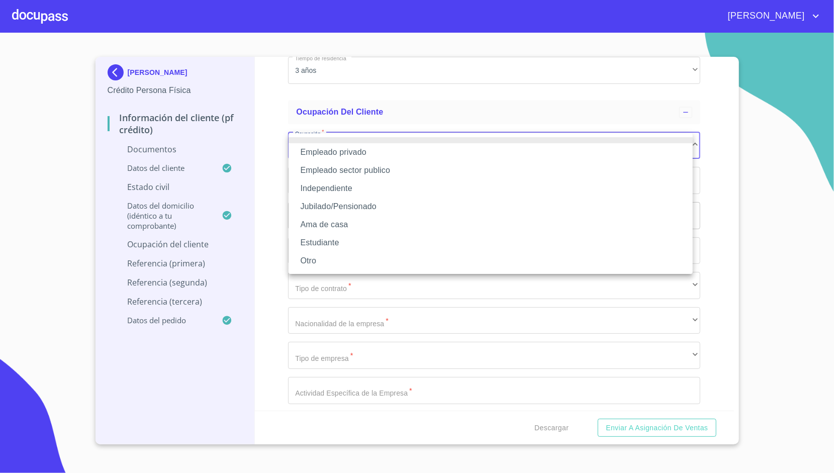
click at [323, 153] on li "Empleado privado" at bounding box center [490, 152] width 404 height 18
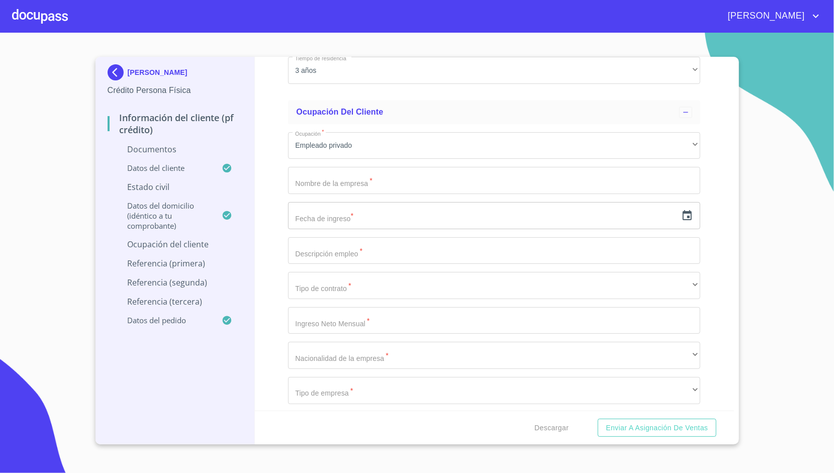
click at [281, 156] on div "Información del cliente (PF crédito) Documentos Datos del cliente Apellido Pate…" at bounding box center [494, 234] width 479 height 354
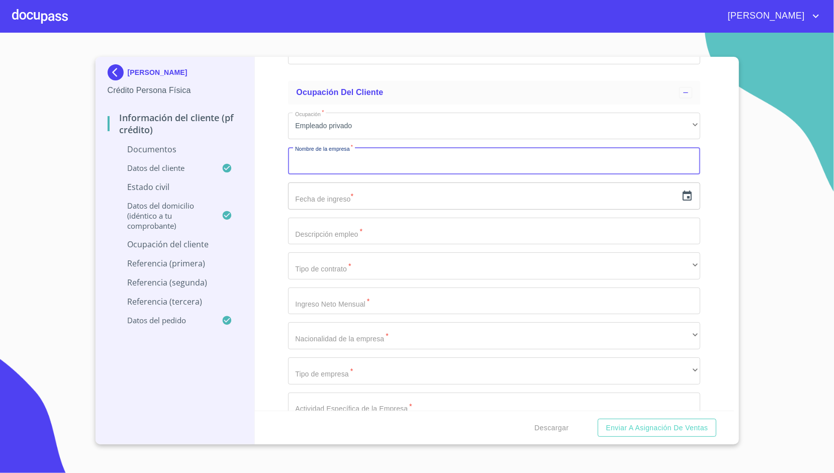
click at [377, 158] on input "Apellido Paterno   *" at bounding box center [494, 160] width 412 height 27
type input "TEKNIK"
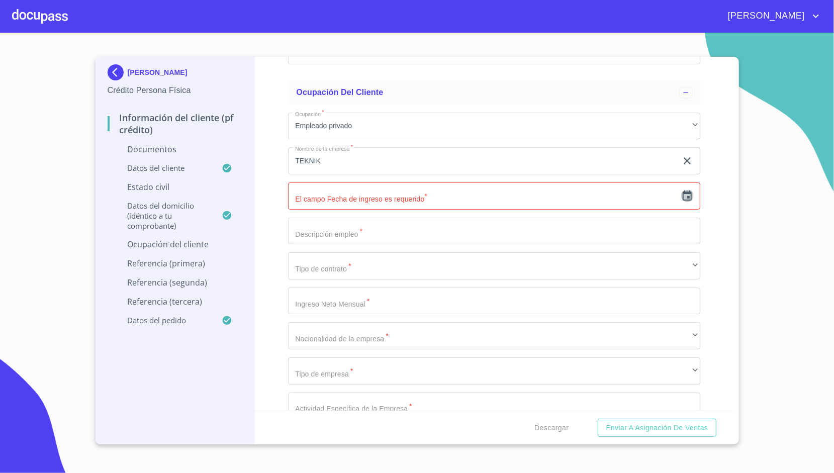
click at [681, 195] on icon "button" at bounding box center [687, 196] width 12 height 12
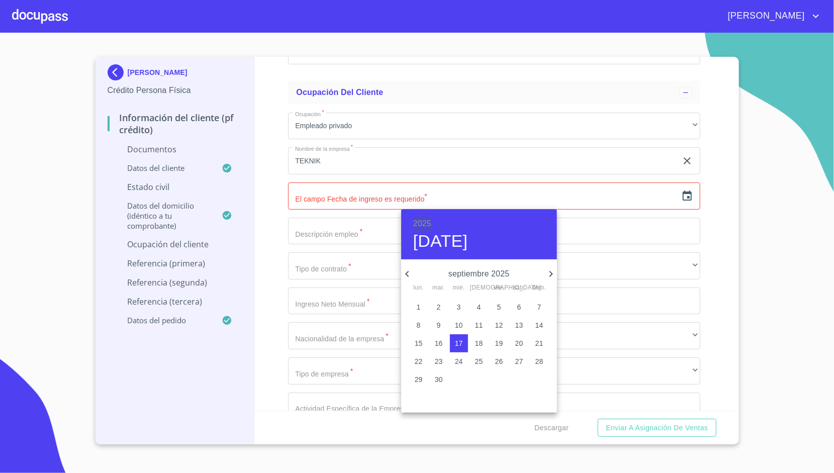
click at [425, 223] on h6 "2025" at bounding box center [422, 224] width 18 height 14
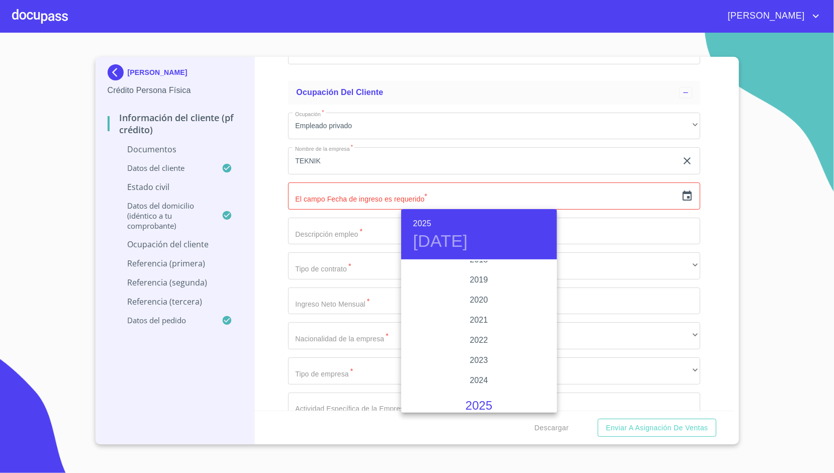
scroll to position [1880, 0]
click at [475, 300] on div "2020" at bounding box center [479, 300] width 156 height 20
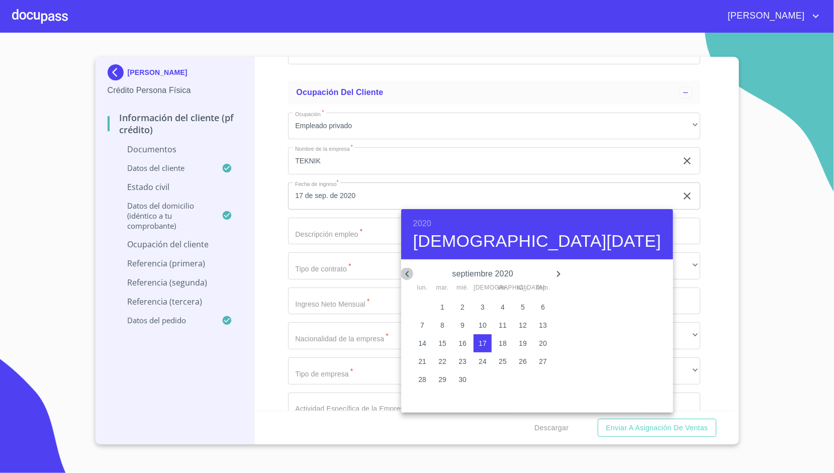
click at [405, 269] on icon "button" at bounding box center [407, 274] width 12 height 12
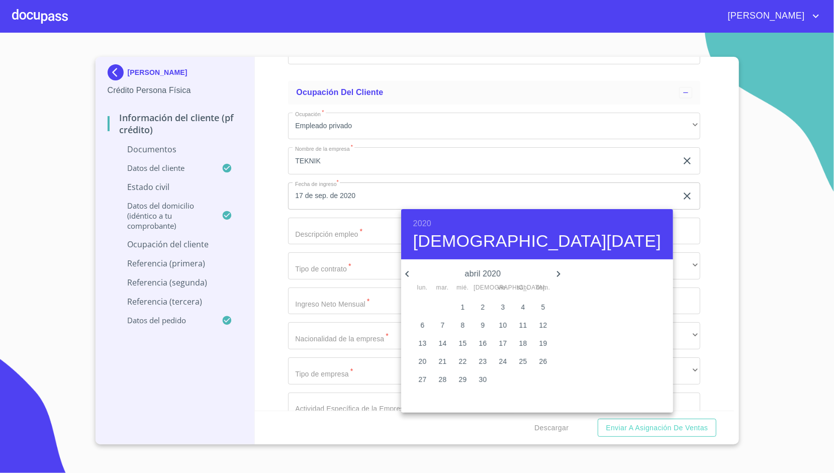
click at [405, 269] on icon "button" at bounding box center [407, 274] width 12 height 12
click at [515, 308] on span "1" at bounding box center [523, 307] width 18 height 10
type input "1 de feb. de 2020"
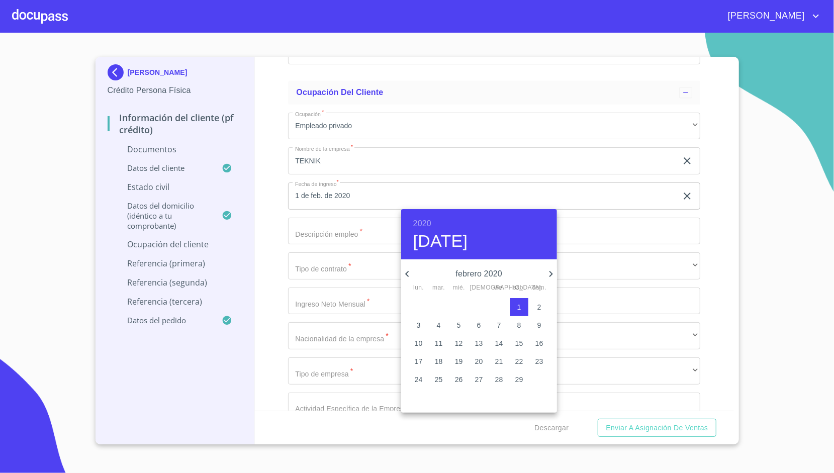
click at [287, 232] on div at bounding box center [417, 236] width 834 height 473
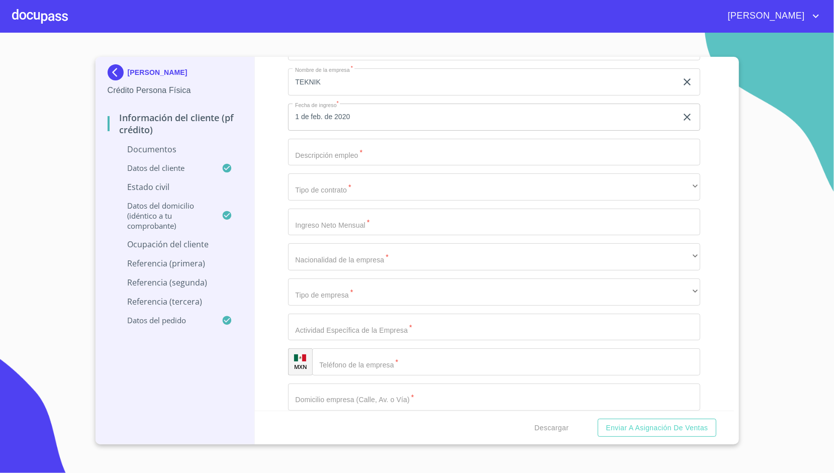
scroll to position [1451, 0]
click at [312, 222] on input "Apellido Paterno   *" at bounding box center [494, 221] width 412 height 27
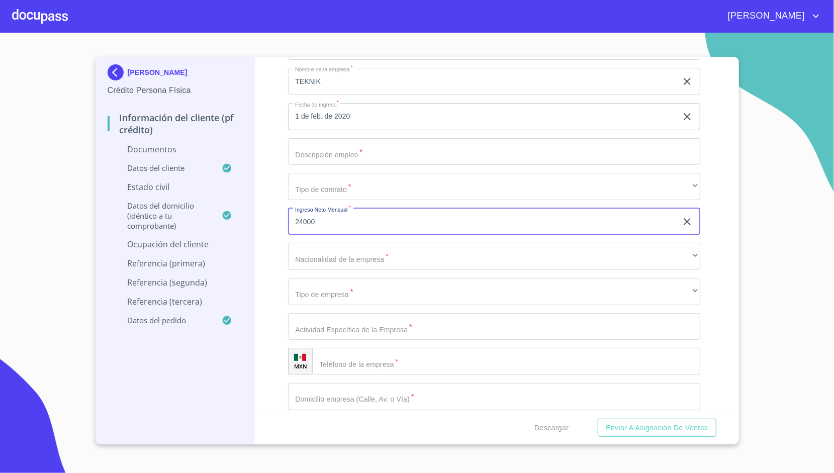
type input "24000"
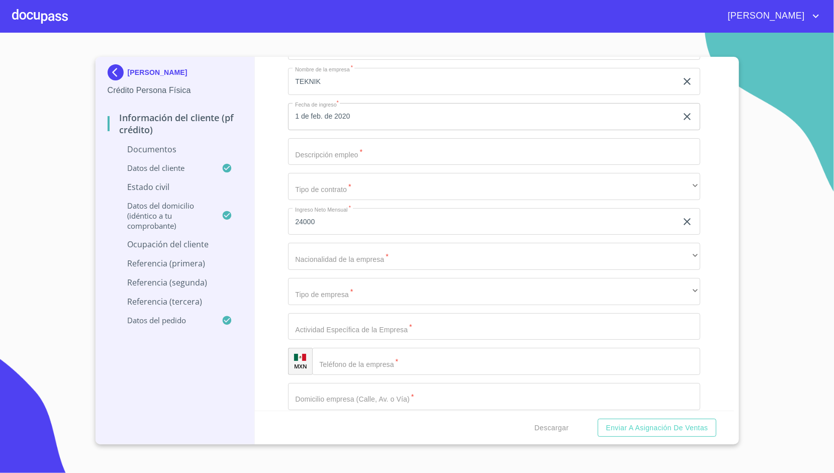
click at [276, 197] on div "Información del cliente (PF crédito) Documentos Datos del cliente Apellido Pate…" at bounding box center [494, 234] width 479 height 354
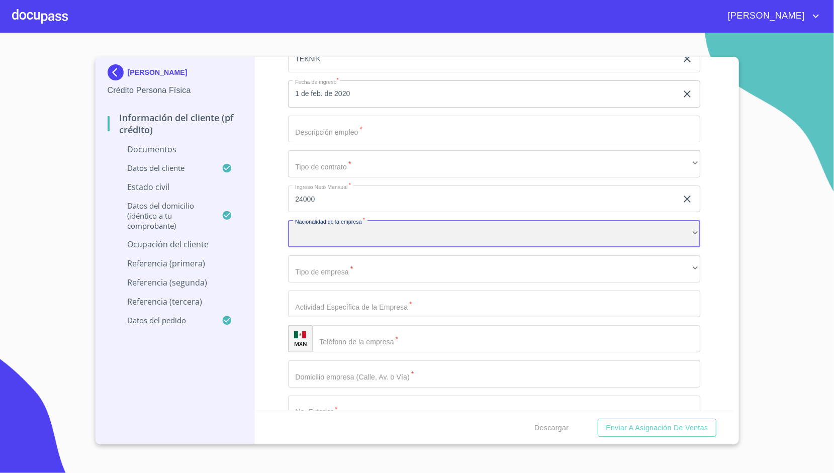
click at [303, 223] on div "​" at bounding box center [494, 233] width 412 height 27
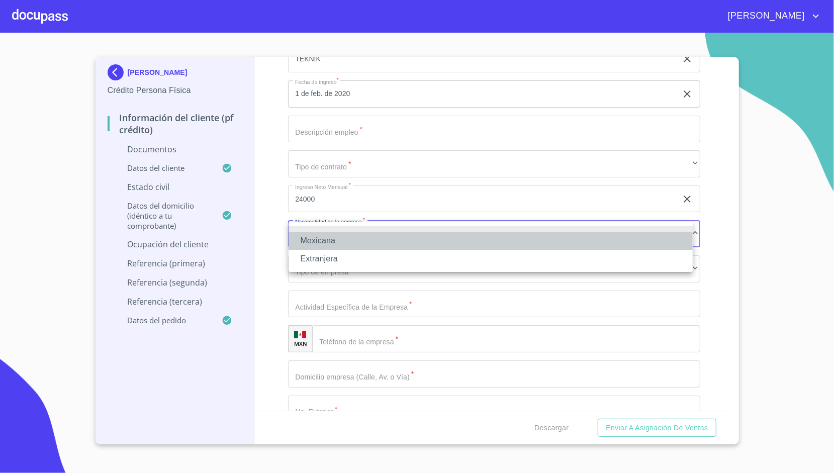
click at [315, 235] on li "Mexicana" at bounding box center [490, 241] width 404 height 18
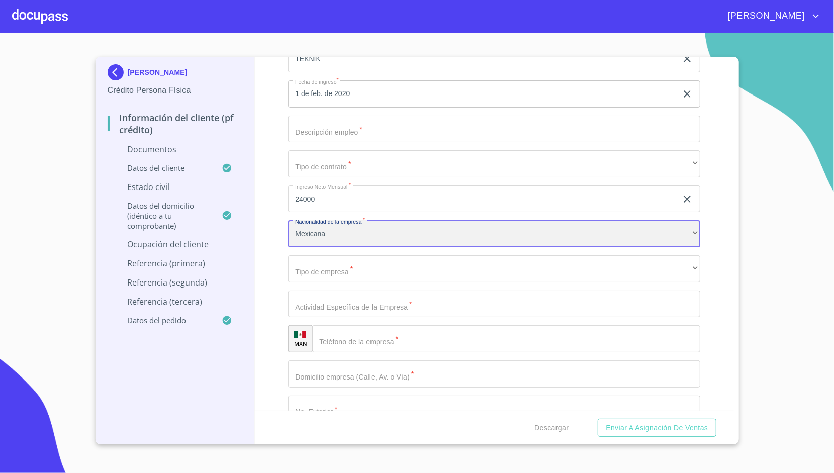
click at [309, 231] on div "Mexicana" at bounding box center [494, 233] width 412 height 27
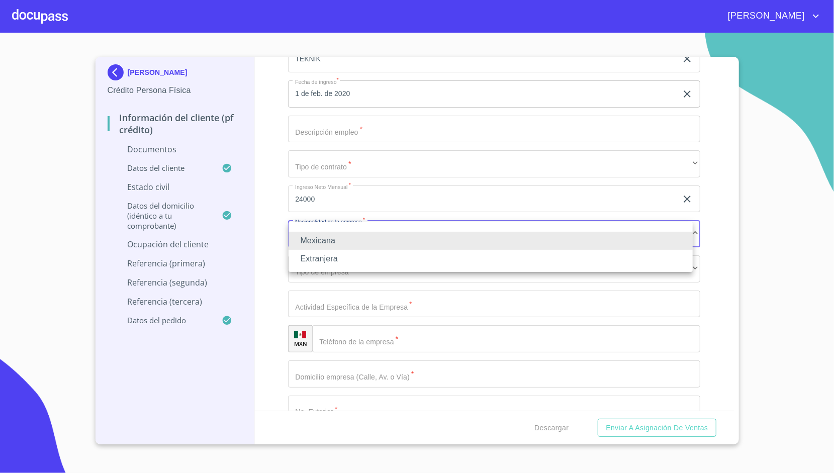
click at [283, 244] on div at bounding box center [417, 236] width 834 height 473
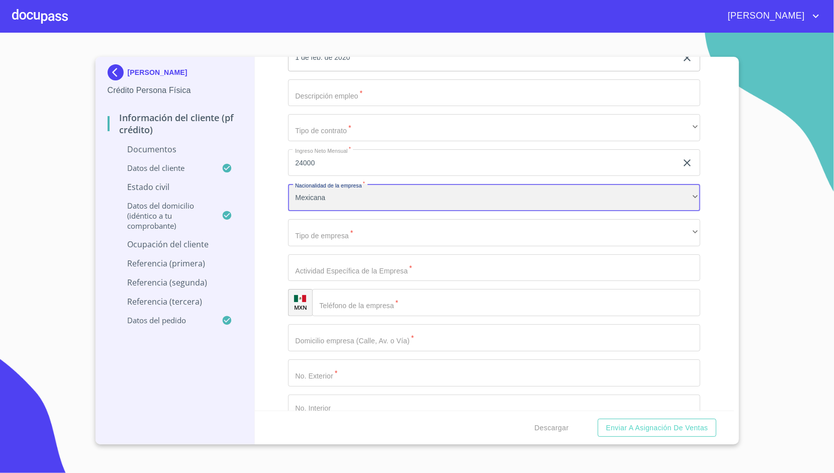
scroll to position [1512, 0]
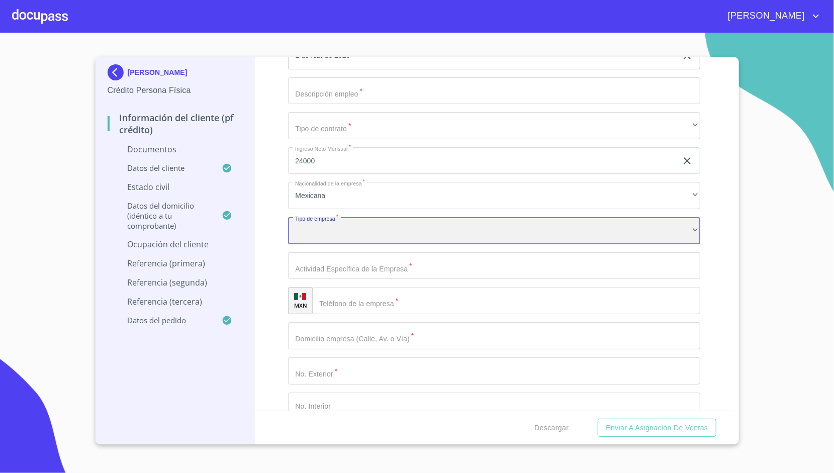
click at [296, 233] on div "​" at bounding box center [494, 230] width 412 height 27
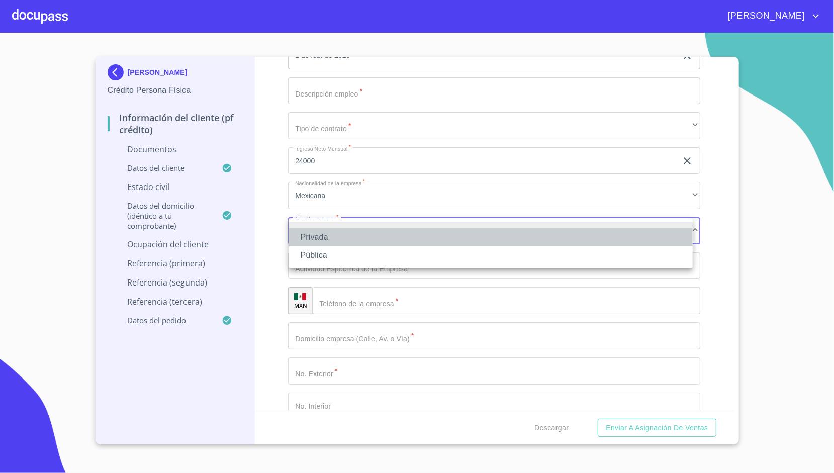
click at [311, 239] on li "Privada" at bounding box center [490, 237] width 404 height 18
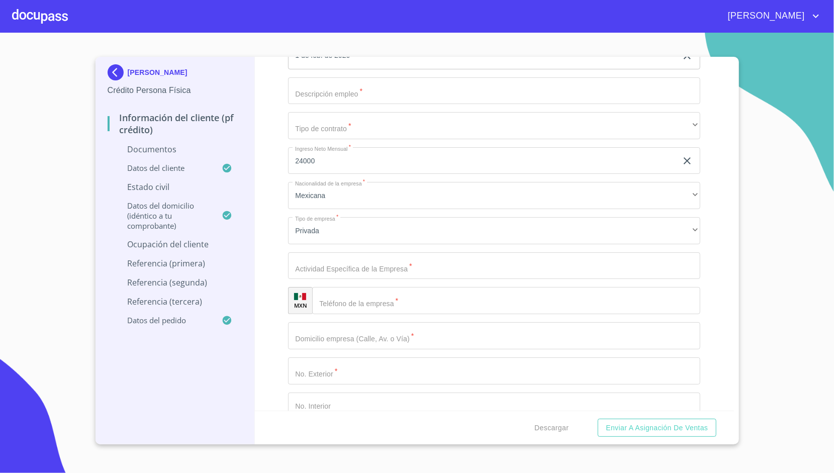
click at [270, 249] on div "Información del cliente (PF crédito) Documentos Datos del cliente Apellido Pate…" at bounding box center [494, 234] width 479 height 354
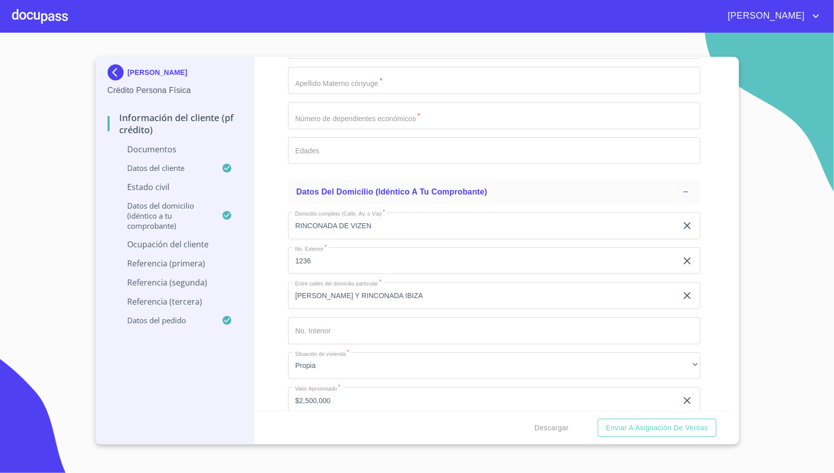
scroll to position [810, 0]
click at [341, 191] on span "Datos del domicilio (idéntico a tu comprobante)" at bounding box center [391, 194] width 191 height 9
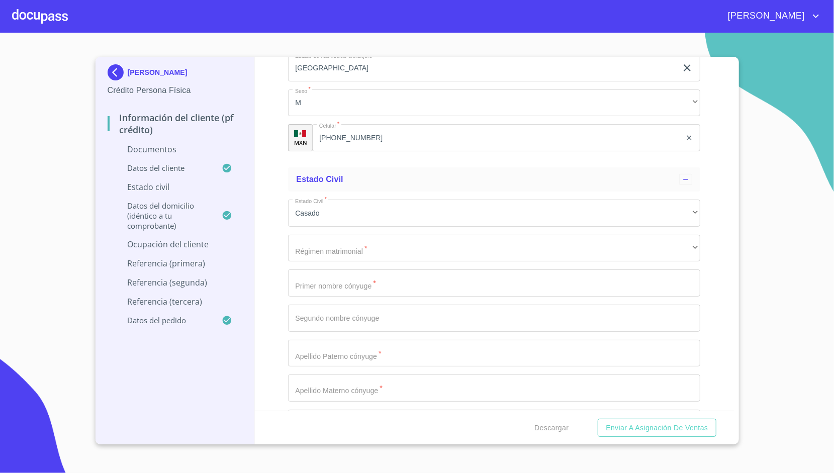
scroll to position [499, 0]
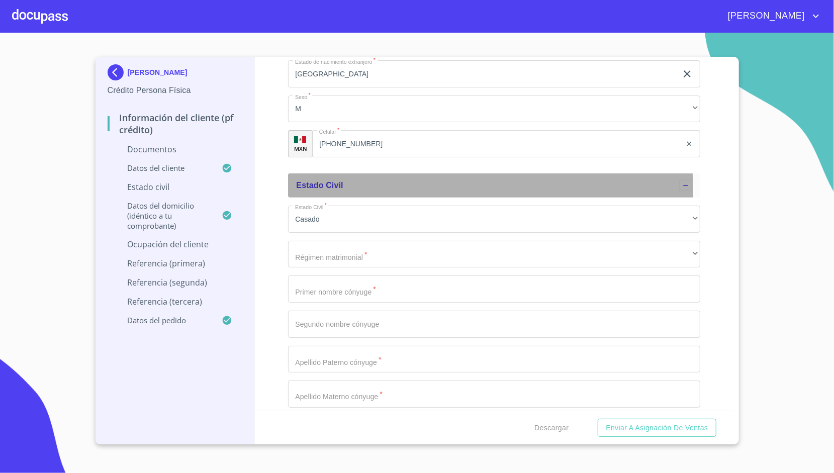
click at [334, 193] on div "Estado Civil" at bounding box center [494, 185] width 412 height 24
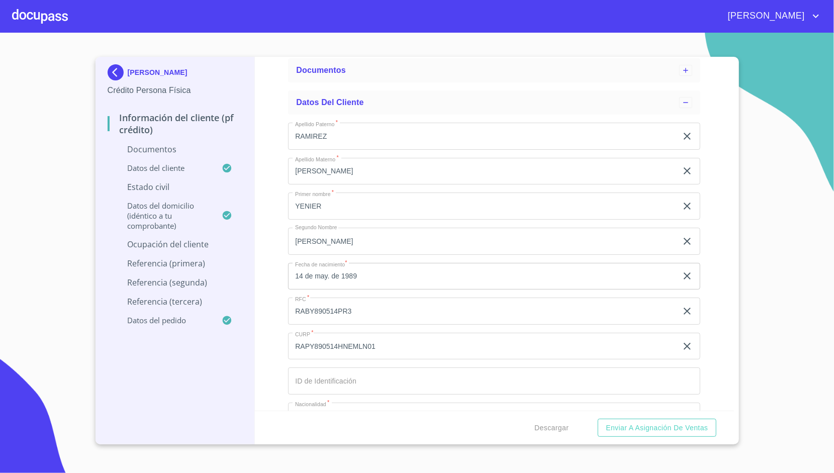
scroll to position [50, 0]
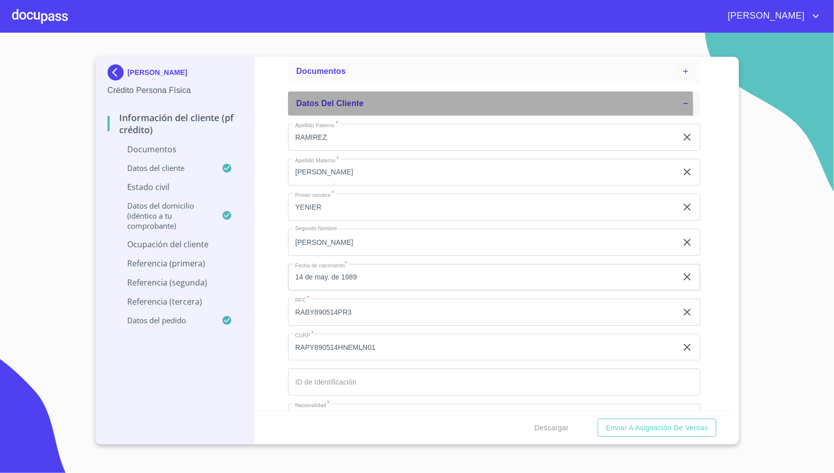
click at [365, 109] on div "Datos del cliente" at bounding box center [487, 103] width 383 height 12
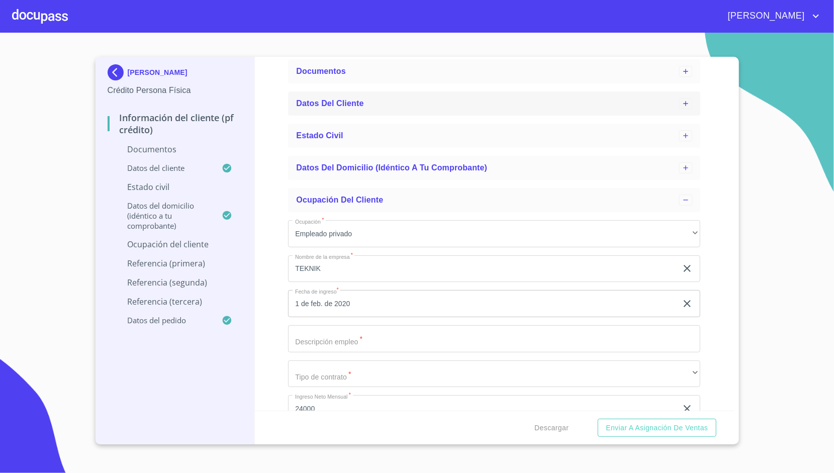
scroll to position [65, 0]
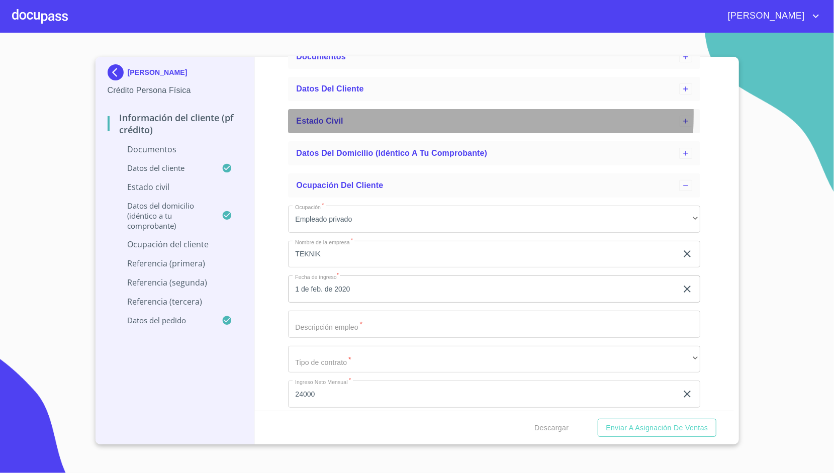
click at [362, 114] on div "Estado Civil" at bounding box center [494, 121] width 412 height 24
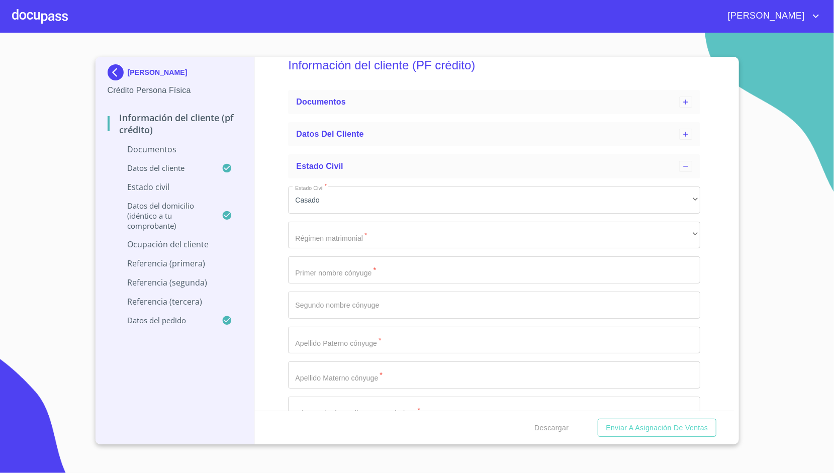
scroll to position [0, 0]
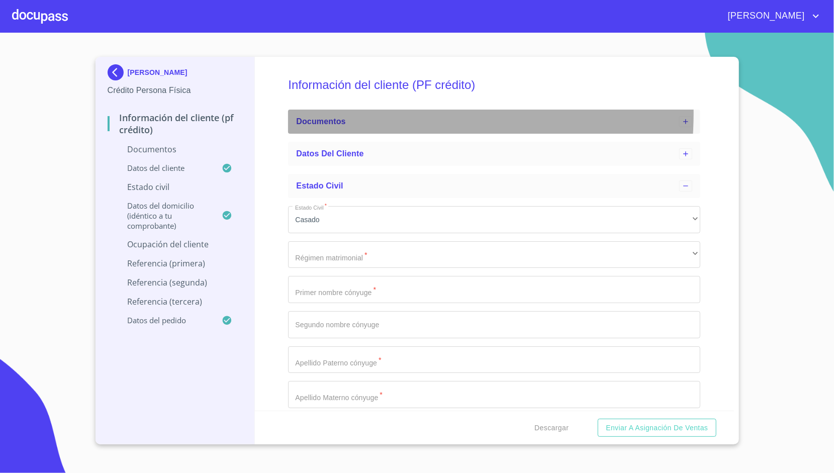
click at [368, 114] on div "Documentos" at bounding box center [494, 122] width 412 height 24
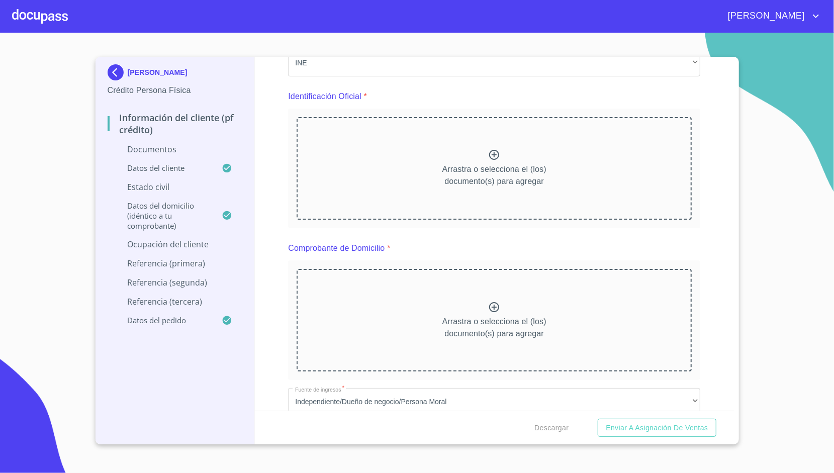
scroll to position [97, 0]
